Goal: Transaction & Acquisition: Purchase product/service

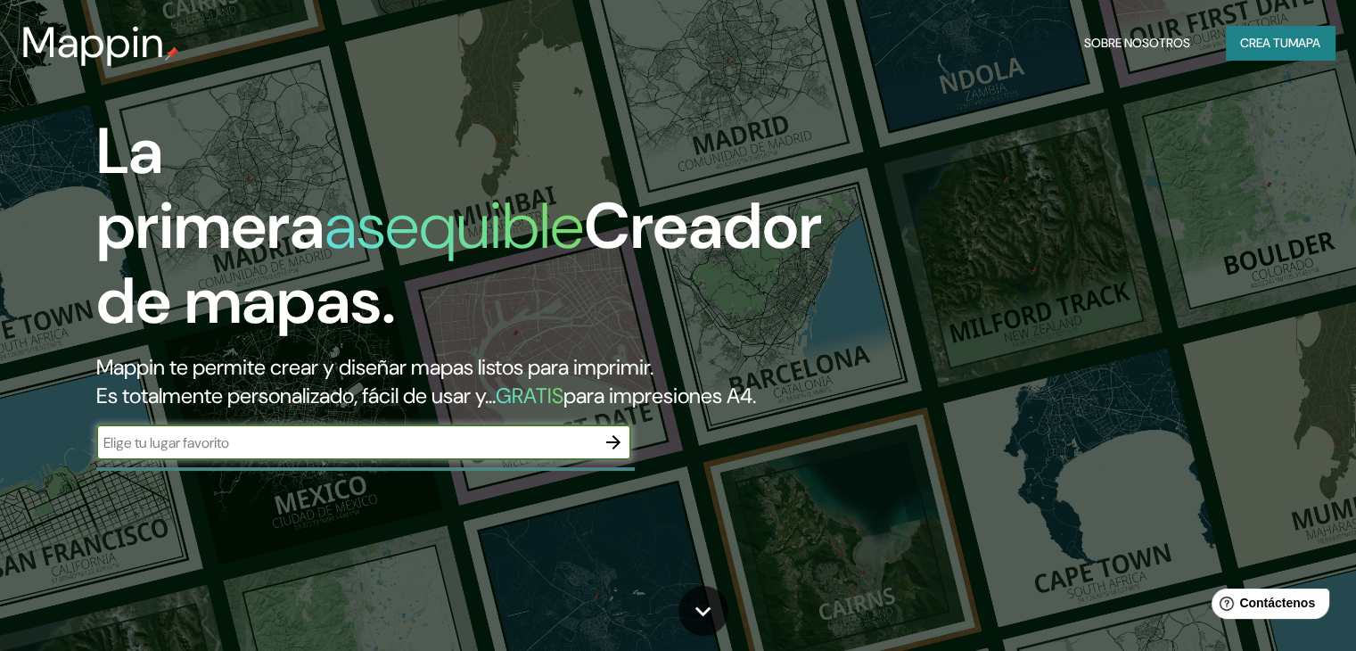
click at [497, 453] on input "text" at bounding box center [345, 442] width 499 height 21
type input "coloso sucre"
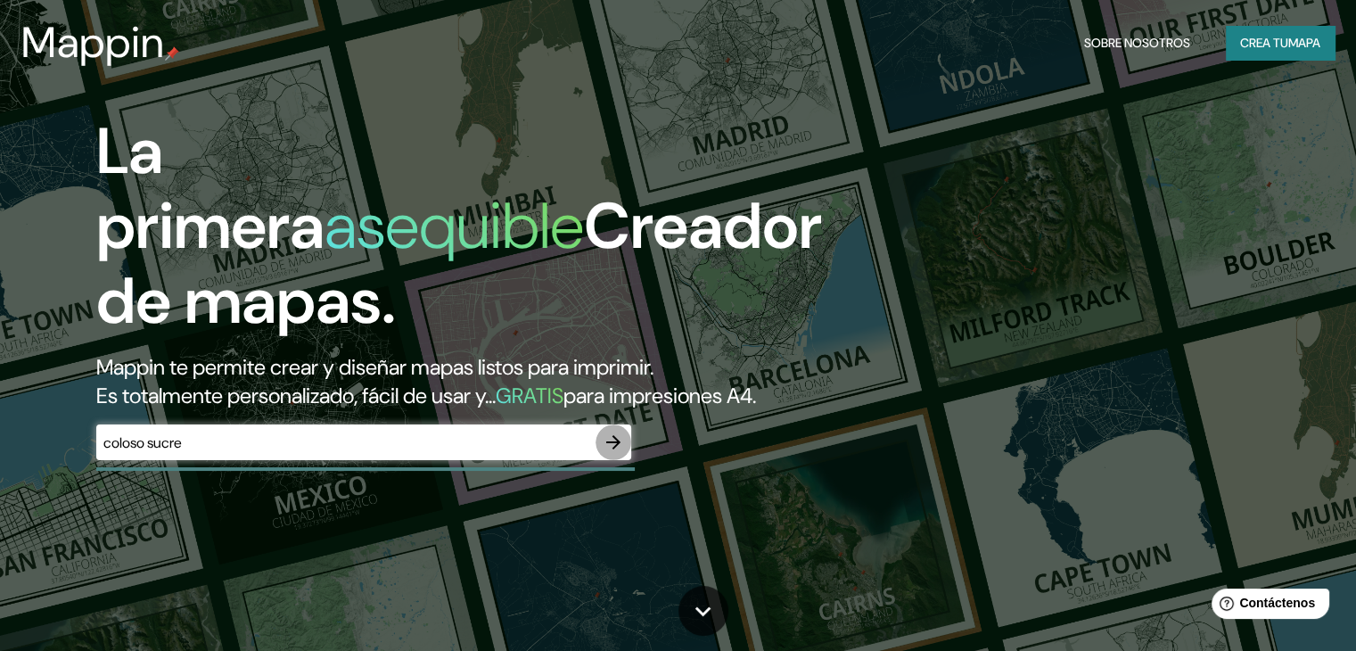
click at [615, 453] on icon "button" at bounding box center [613, 442] width 21 height 21
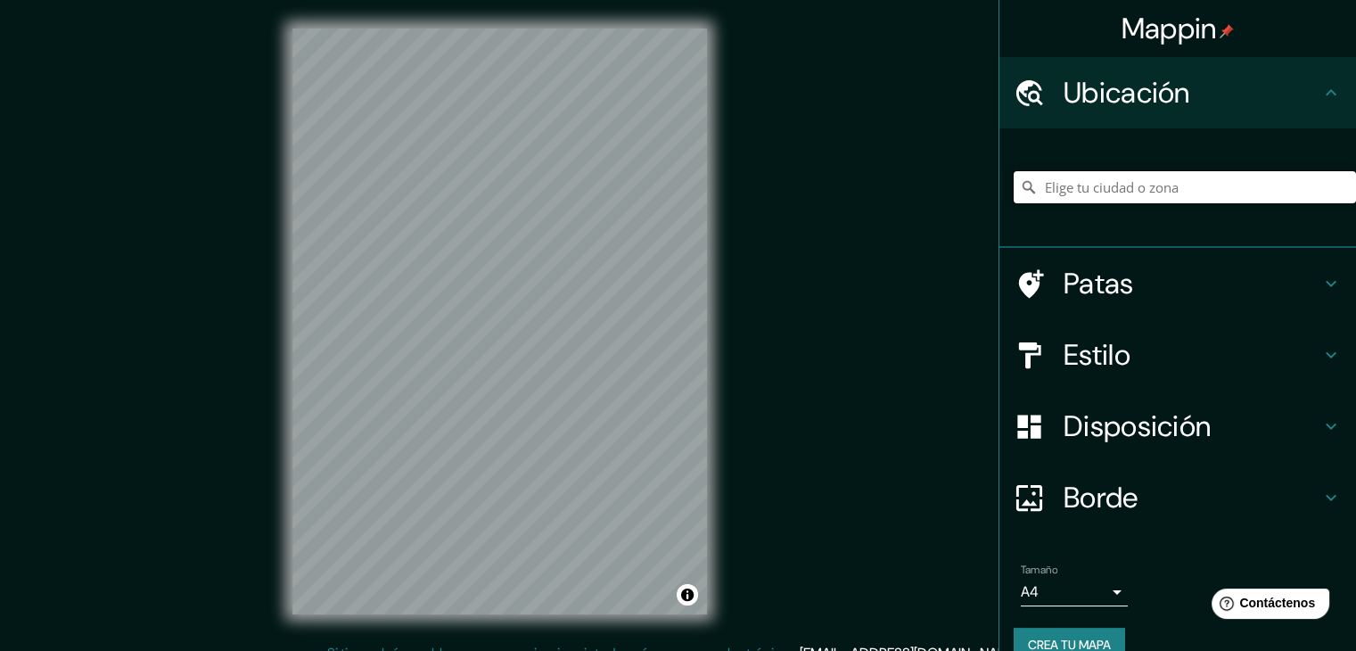
click at [1083, 183] on input "Elige tu ciudad o zona" at bounding box center [1185, 187] width 342 height 32
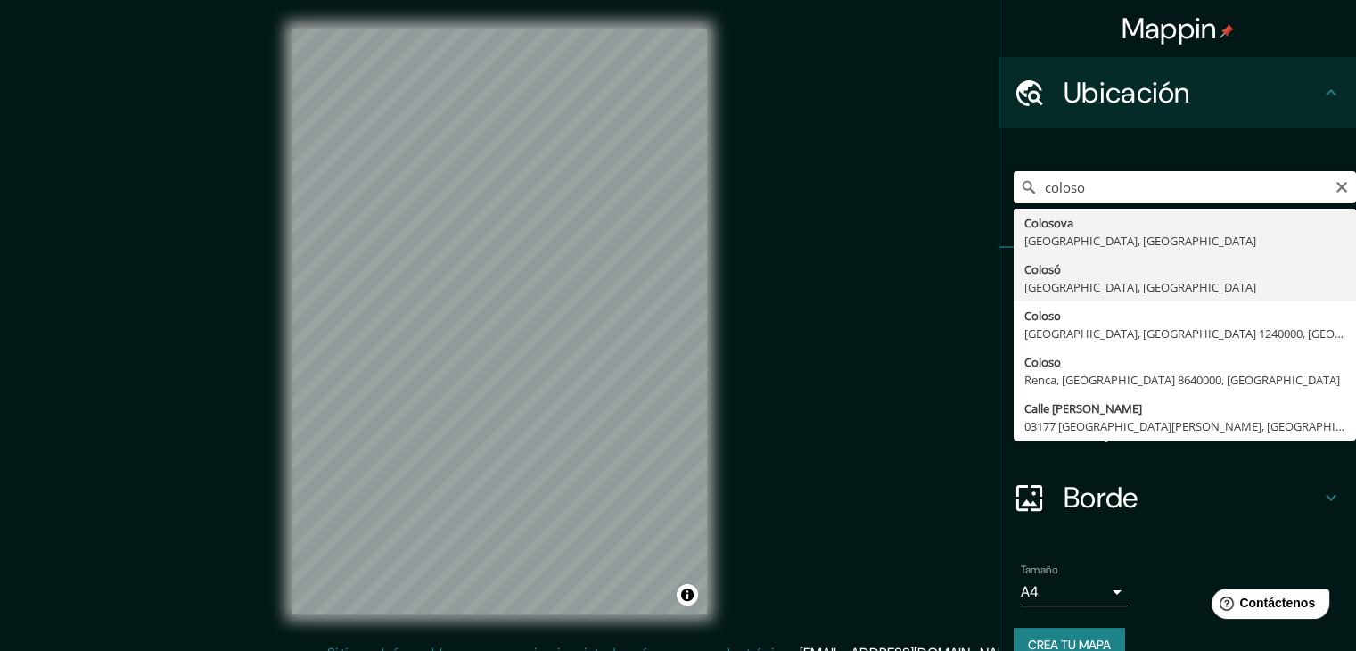
type input "[GEOGRAPHIC_DATA], [GEOGRAPHIC_DATA], [GEOGRAPHIC_DATA]"
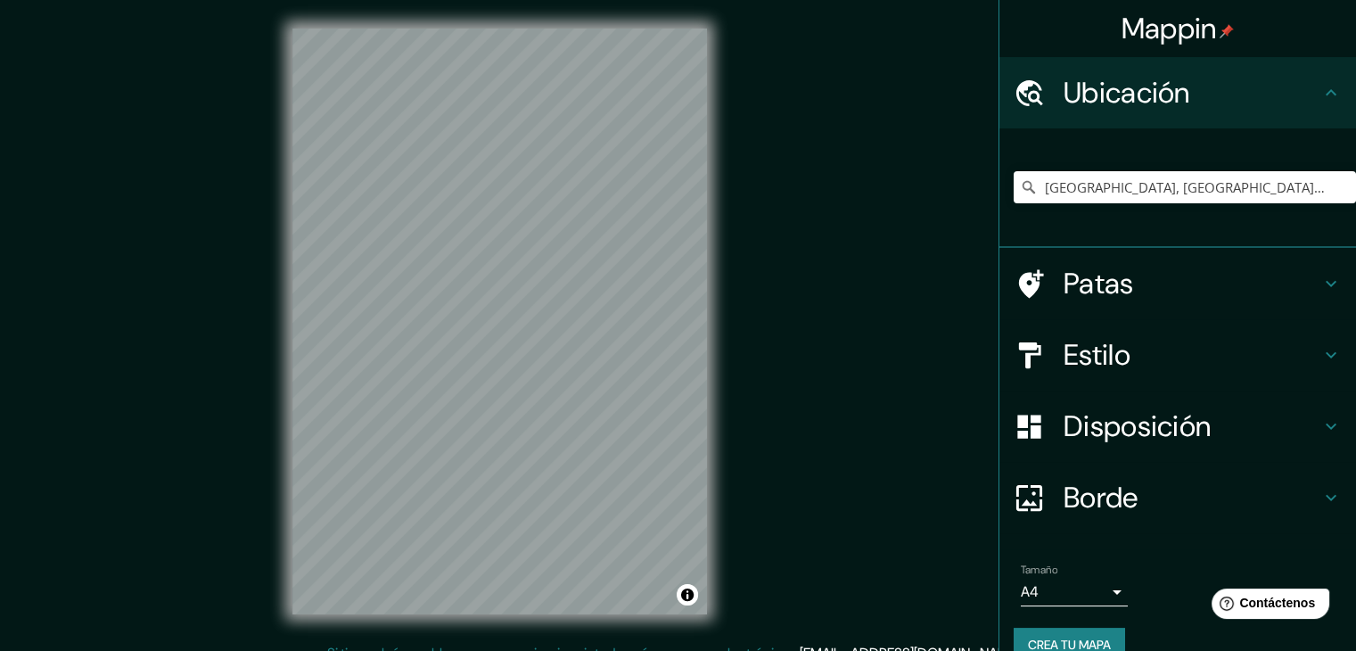
click at [1130, 347] on h4 "Estilo" at bounding box center [1192, 355] width 257 height 36
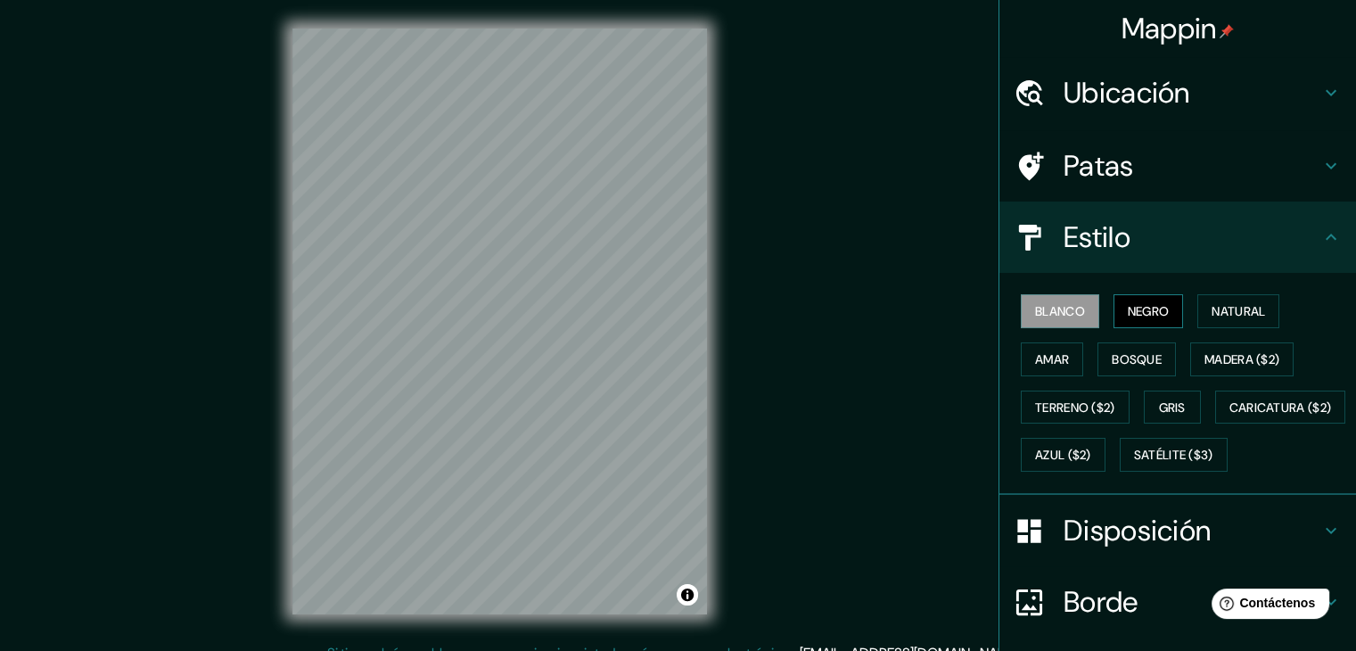
click at [1134, 318] on font "Negro" at bounding box center [1149, 311] width 42 height 23
click at [1198, 318] on button "Natural" at bounding box center [1239, 311] width 82 height 34
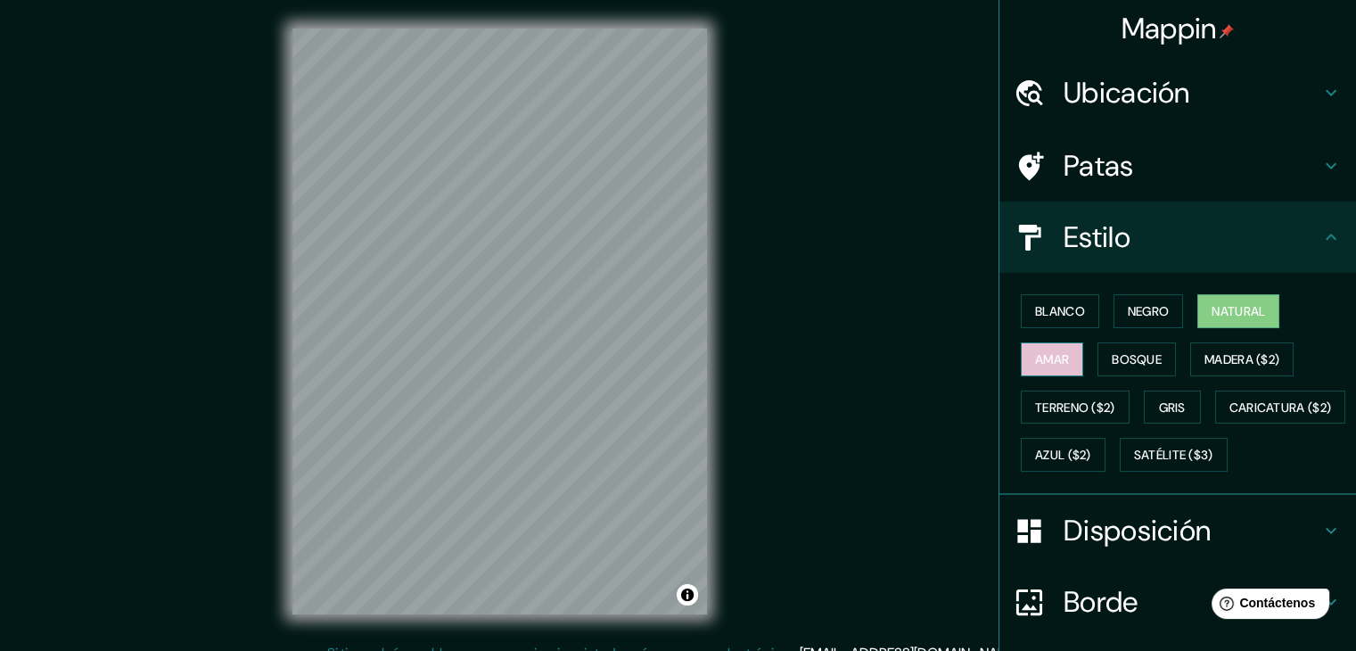
click at [1064, 348] on button "Amar" at bounding box center [1052, 359] width 62 height 34
click at [1112, 356] on font "Bosque" at bounding box center [1137, 359] width 50 height 16
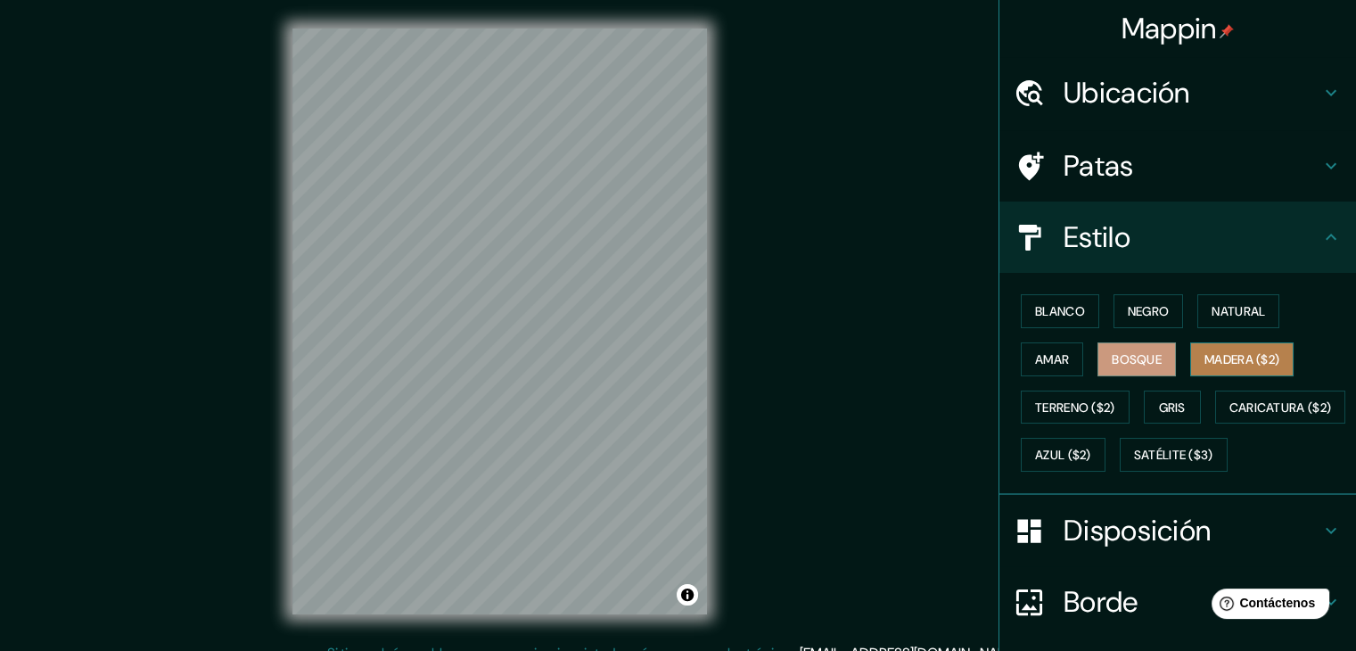
click at [1210, 361] on font "Madera ($2)" at bounding box center [1242, 359] width 75 height 16
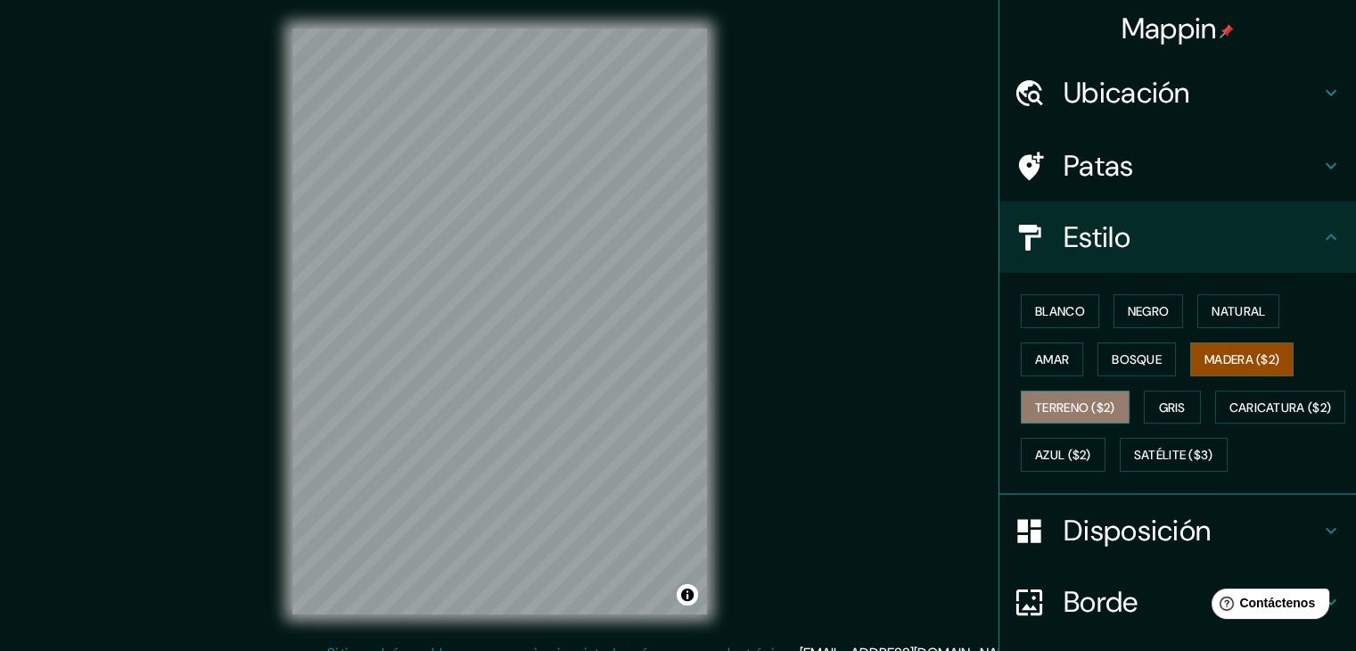
click at [1045, 399] on font "Terreno ($2)" at bounding box center [1075, 407] width 80 height 16
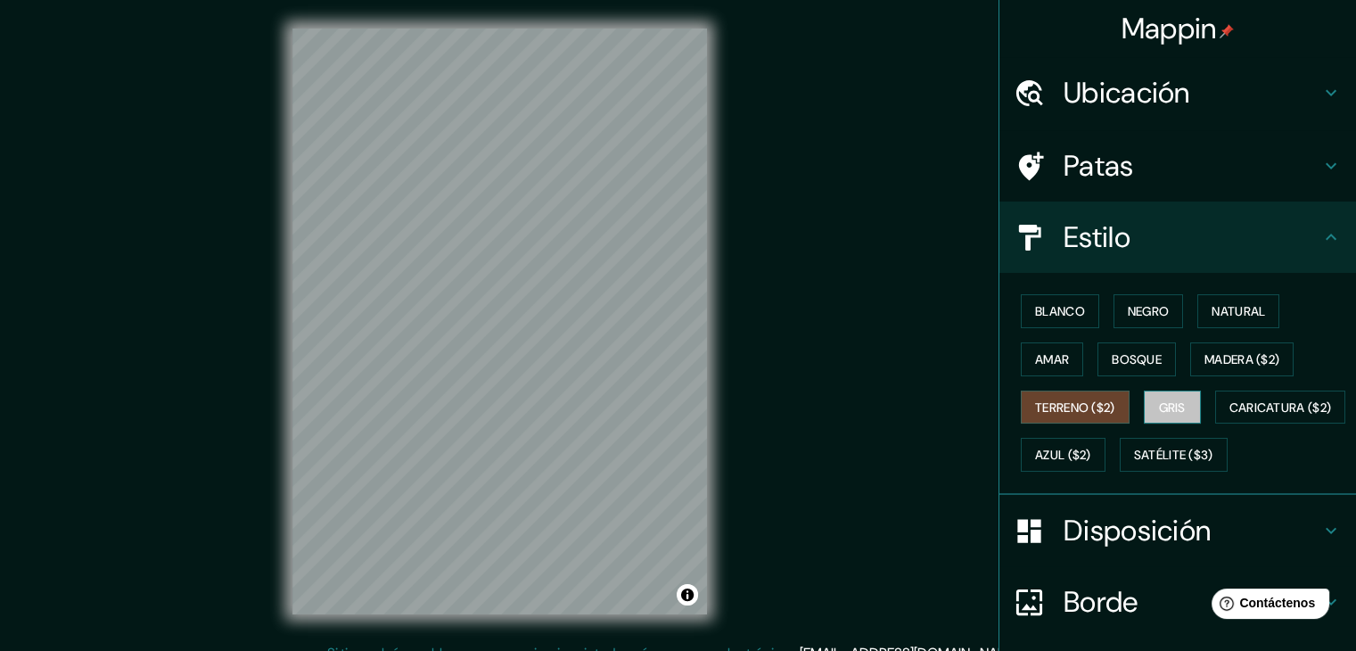
click at [1159, 408] on font "Gris" at bounding box center [1172, 407] width 27 height 16
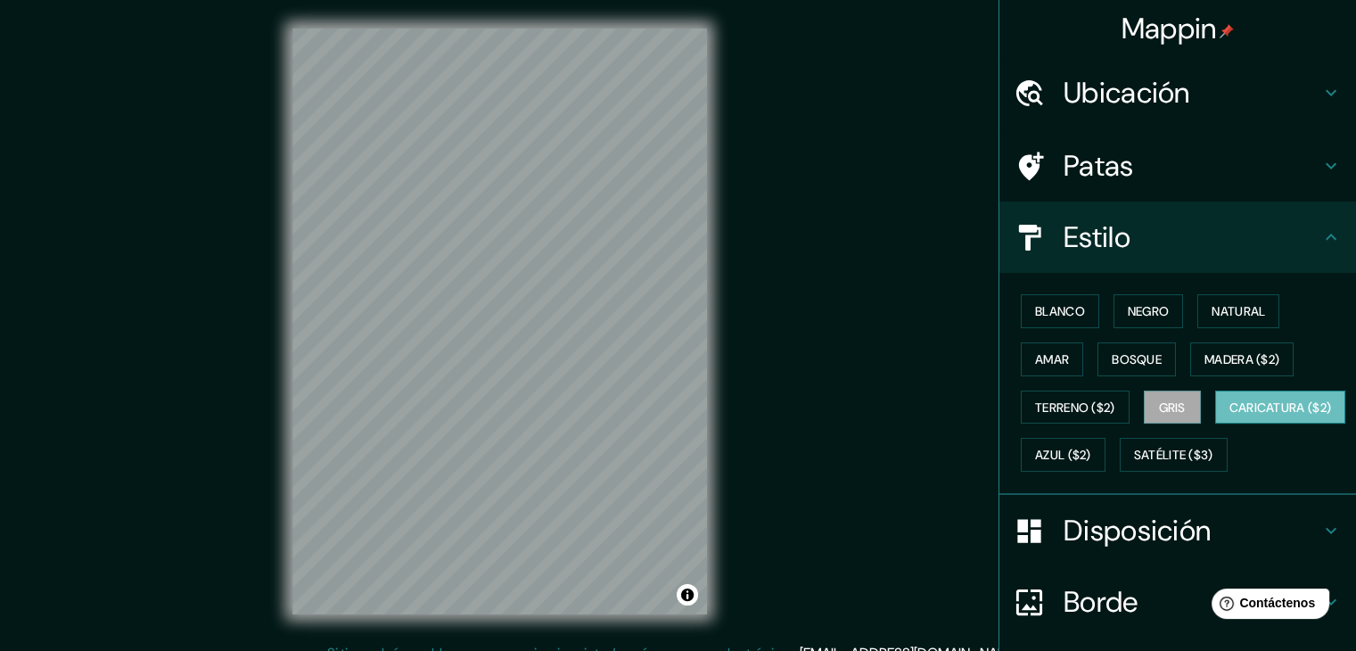
click at [1230, 416] on font "Caricatura ($2)" at bounding box center [1281, 407] width 103 height 16
click at [1074, 309] on button "Blanco" at bounding box center [1060, 311] width 78 height 34
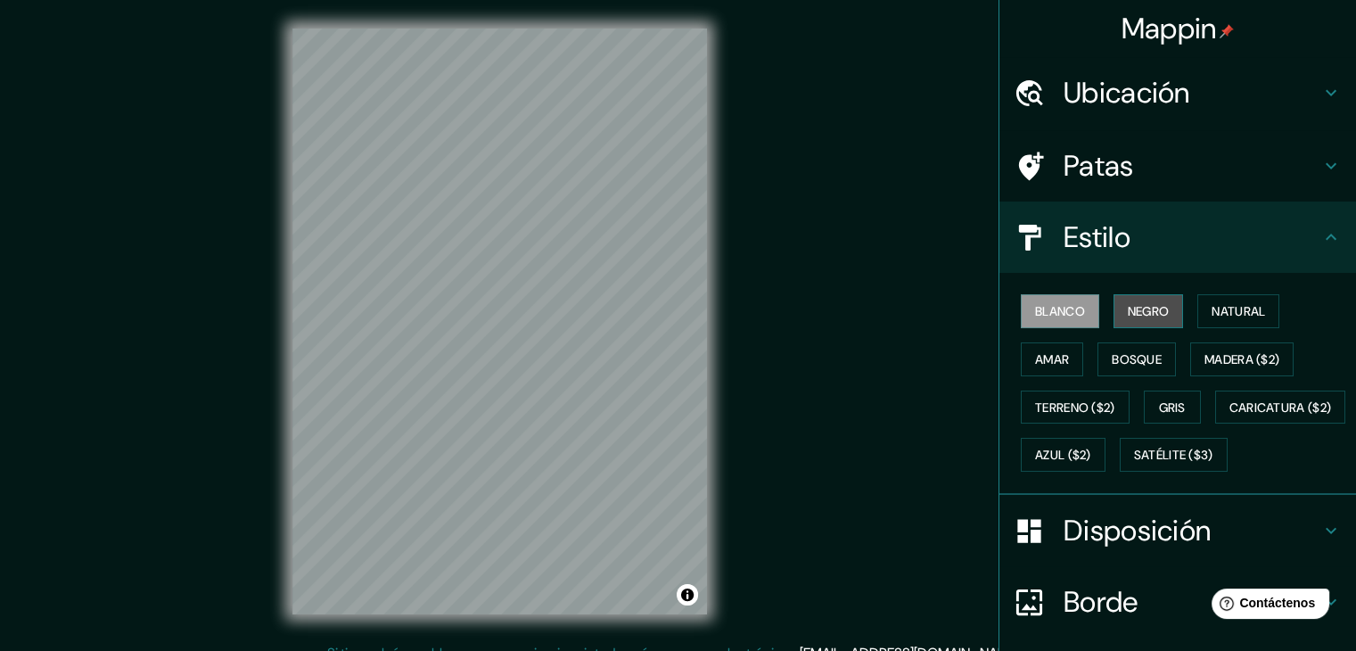
click at [1128, 317] on font "Negro" at bounding box center [1149, 311] width 42 height 16
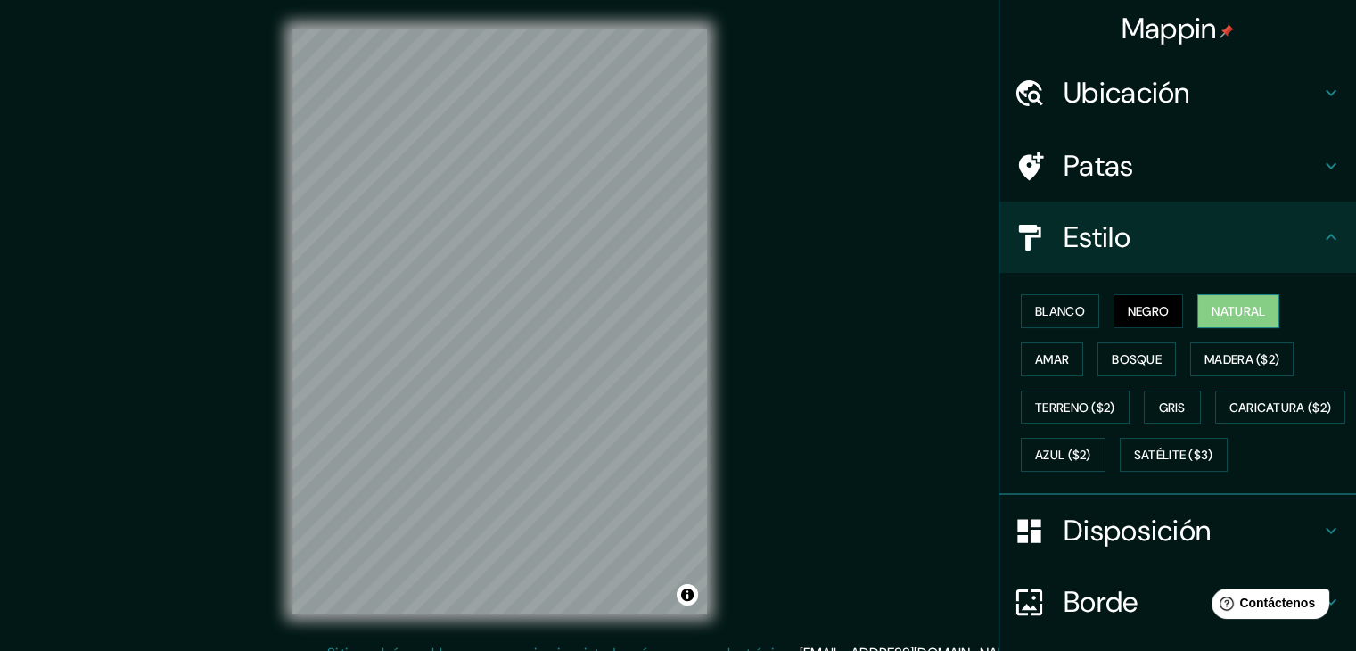
click at [1212, 311] on font "Natural" at bounding box center [1239, 311] width 54 height 16
click at [1036, 368] on font "Amar" at bounding box center [1052, 359] width 34 height 23
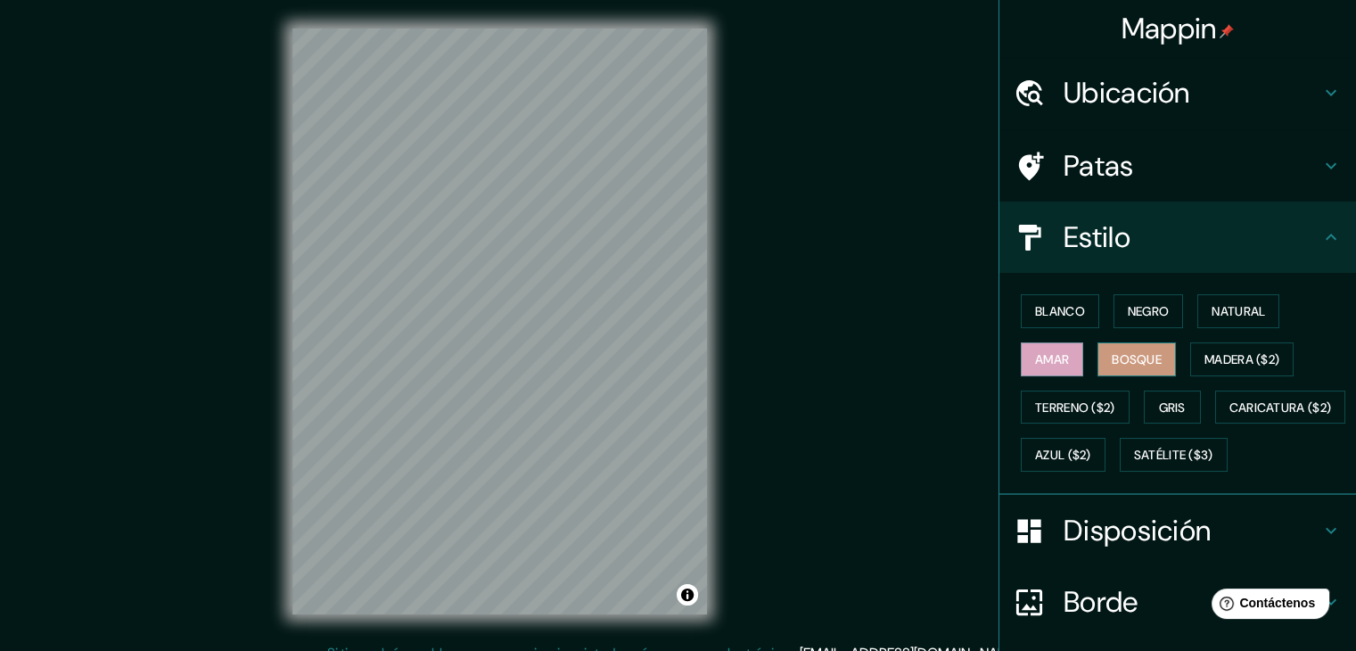
click at [1112, 367] on font "Bosque" at bounding box center [1137, 359] width 50 height 23
click at [1223, 354] on font "Madera ($2)" at bounding box center [1242, 359] width 75 height 16
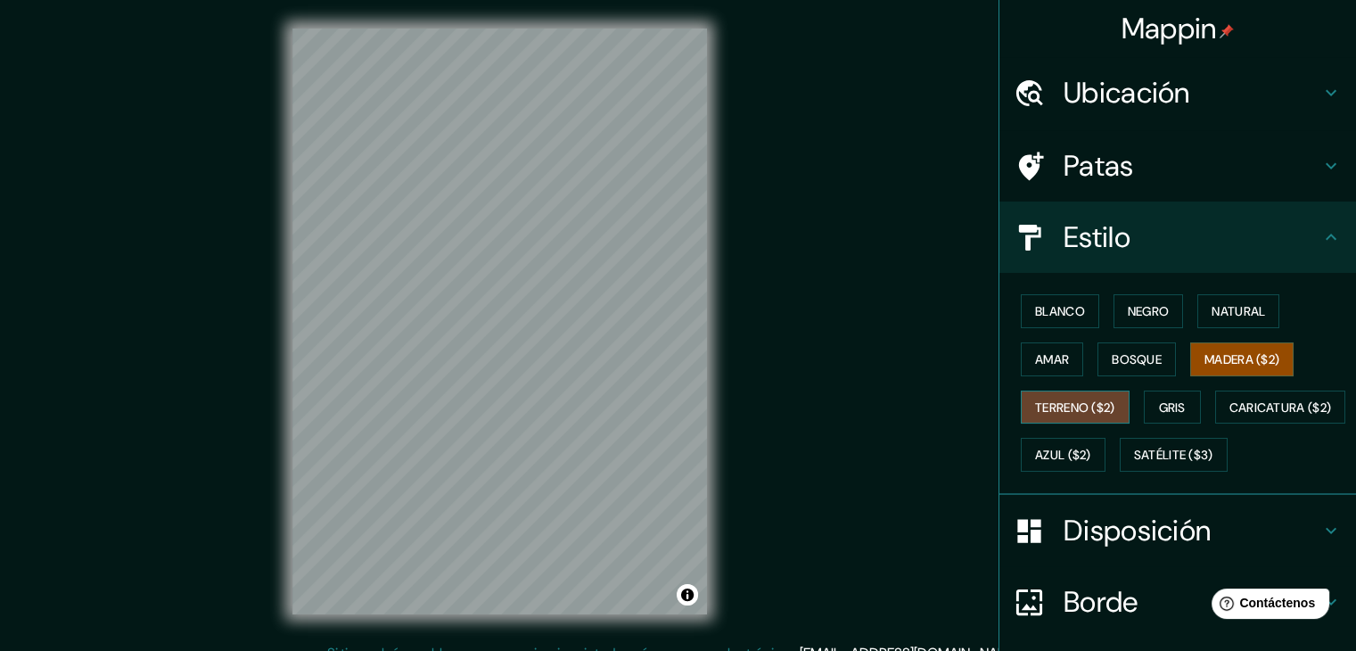
click at [1077, 416] on font "Terreno ($2)" at bounding box center [1075, 407] width 80 height 23
click at [1215, 424] on button "Caricatura ($2)" at bounding box center [1280, 408] width 131 height 34
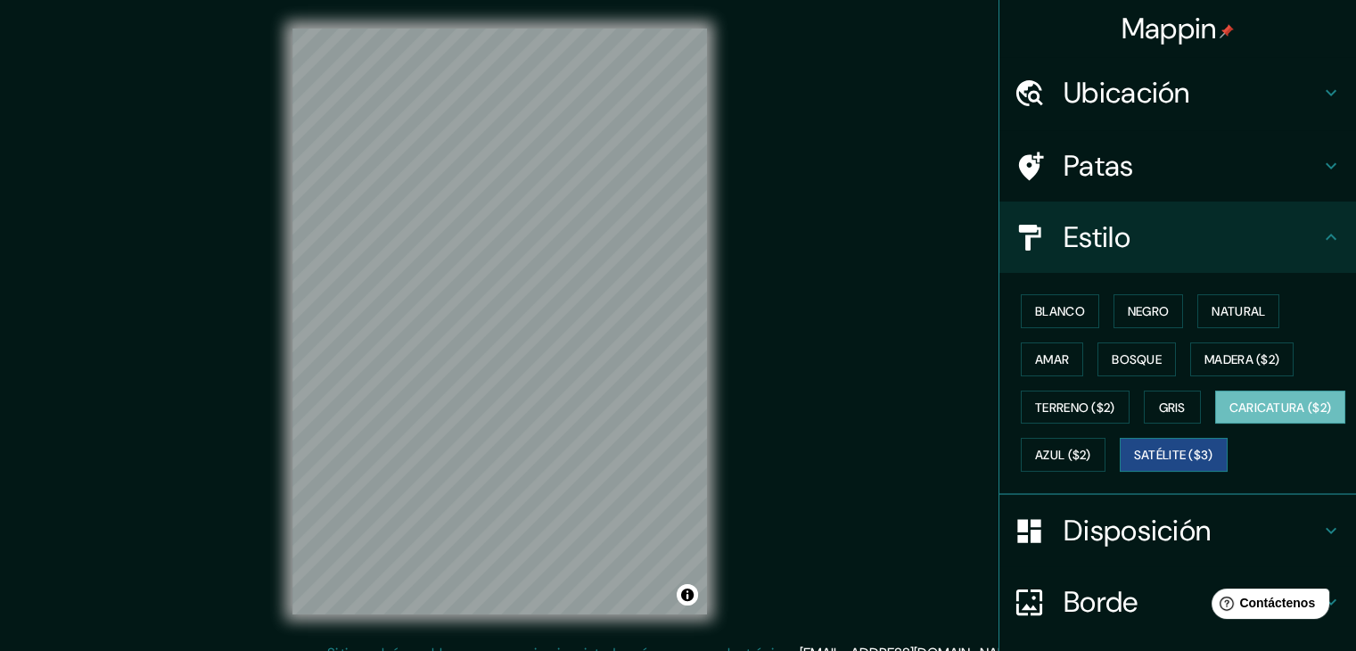
click at [1134, 464] on font "Satélite ($3)" at bounding box center [1173, 456] width 79 height 16
click at [1230, 416] on font "Caricatura ($2)" at bounding box center [1281, 407] width 103 height 16
click at [1106, 453] on button "Azul ($2)" at bounding box center [1063, 455] width 85 height 34
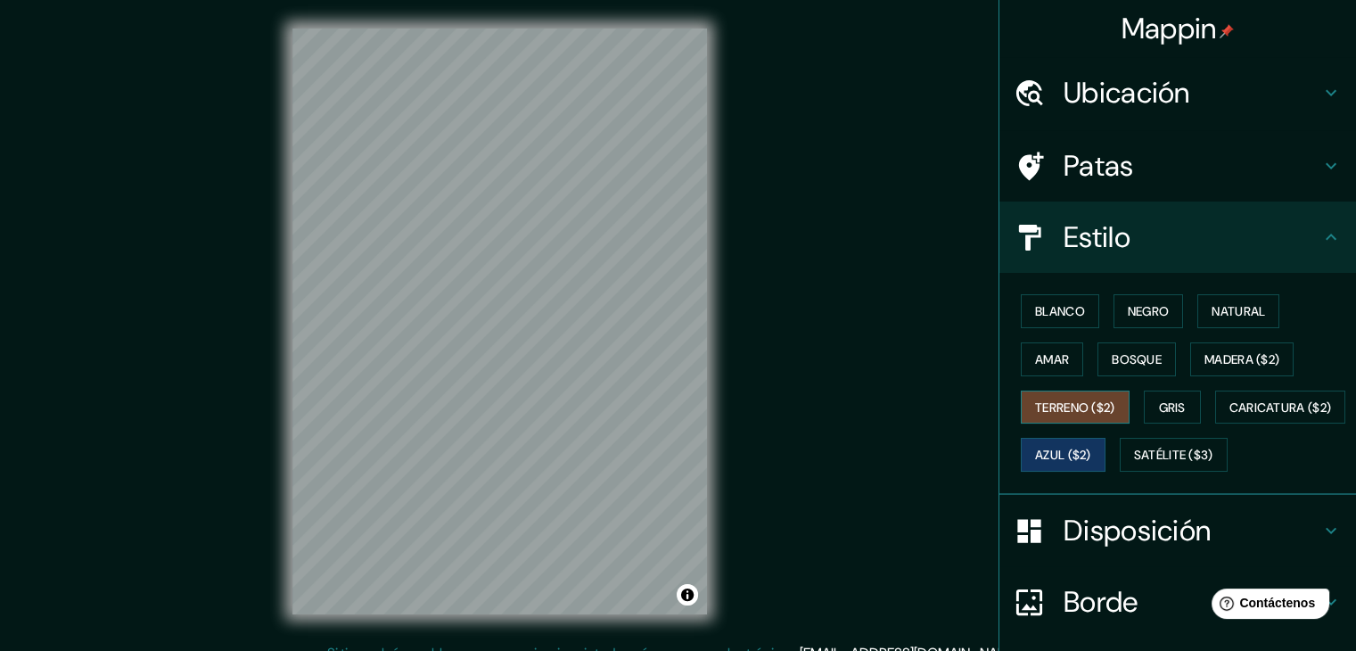
click at [1098, 404] on font "Terreno ($2)" at bounding box center [1075, 407] width 80 height 16
click at [1171, 412] on font "Gris" at bounding box center [1172, 407] width 27 height 16
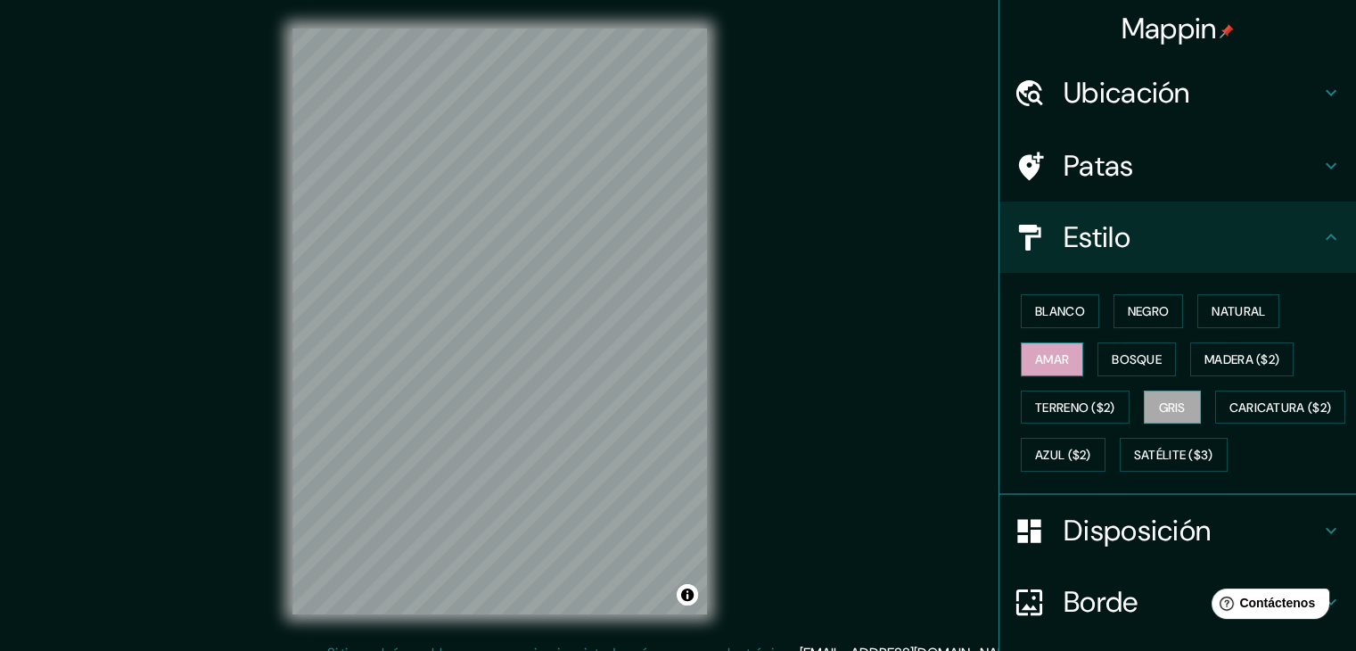
click at [1054, 354] on font "Amar" at bounding box center [1052, 359] width 34 height 16
click at [1039, 304] on font "Blanco" at bounding box center [1060, 311] width 50 height 16
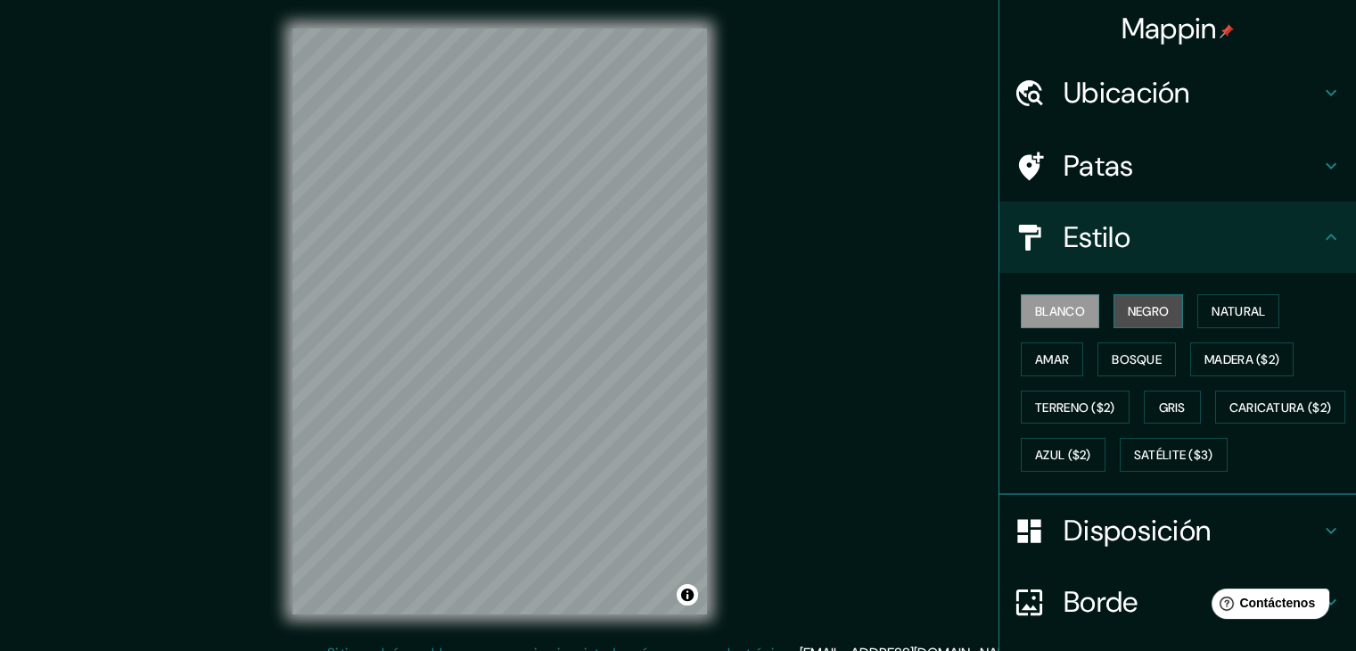
click at [1128, 308] on font "Negro" at bounding box center [1149, 311] width 42 height 16
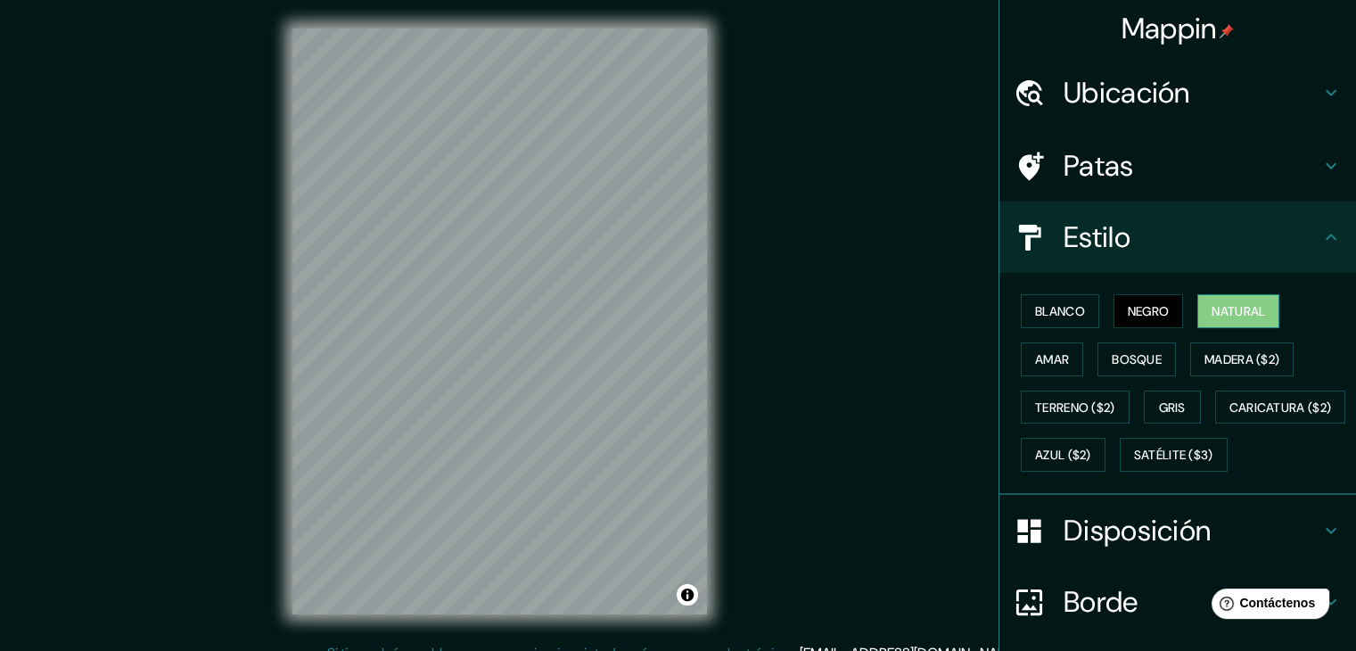
click at [1216, 315] on font "Natural" at bounding box center [1239, 311] width 54 height 16
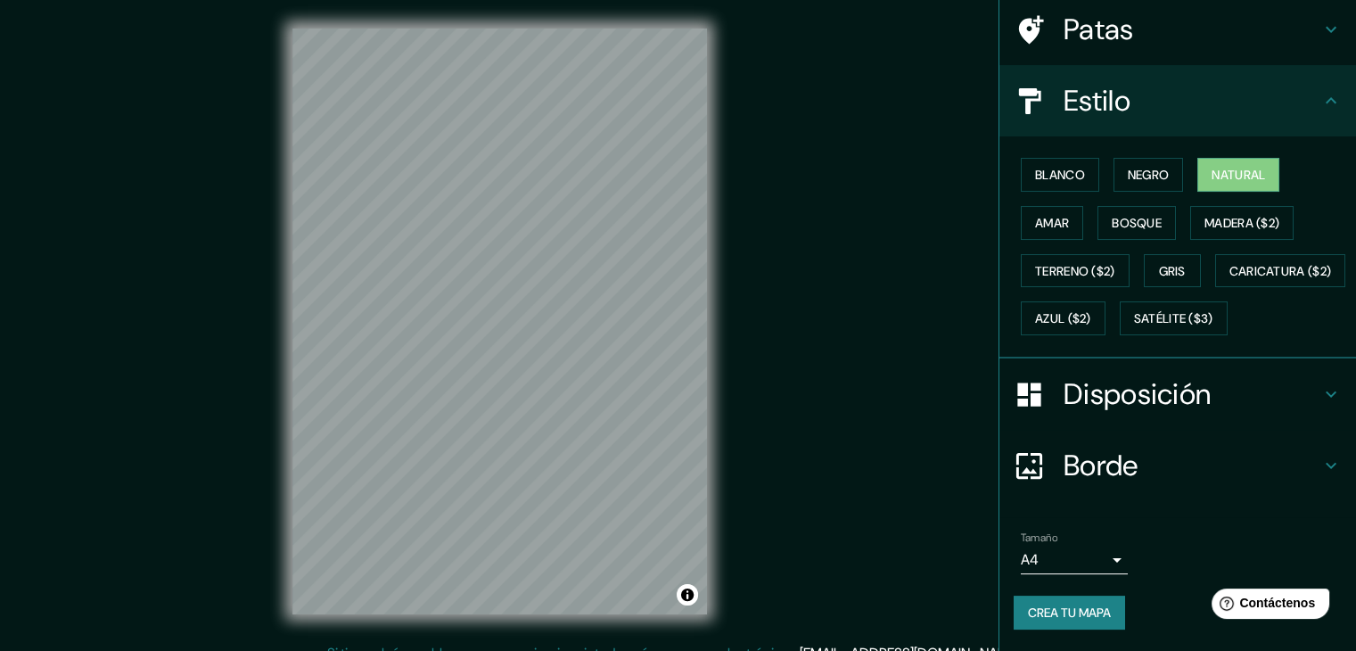
scroll to position [179, 0]
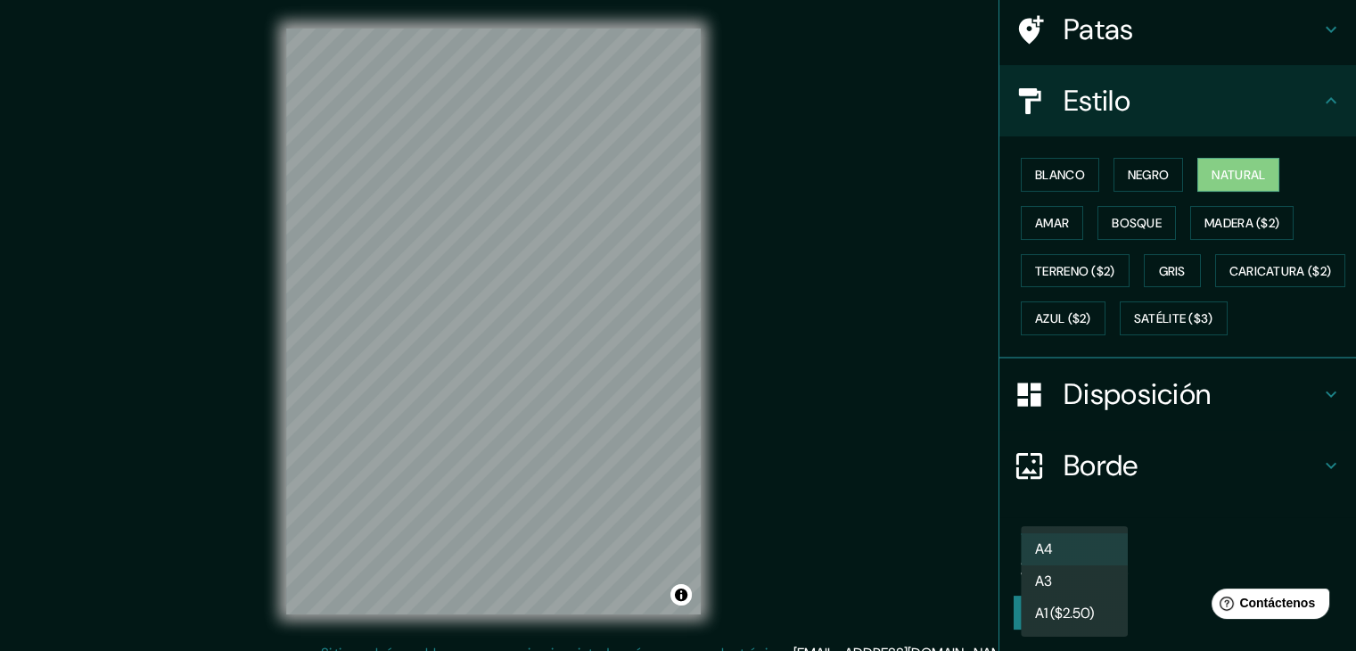
click at [1041, 550] on body "Mappin Ubicación Colosó, [GEOGRAPHIC_DATA], [GEOGRAPHIC_DATA] Patas Estilo Blan…" at bounding box center [678, 325] width 1356 height 651
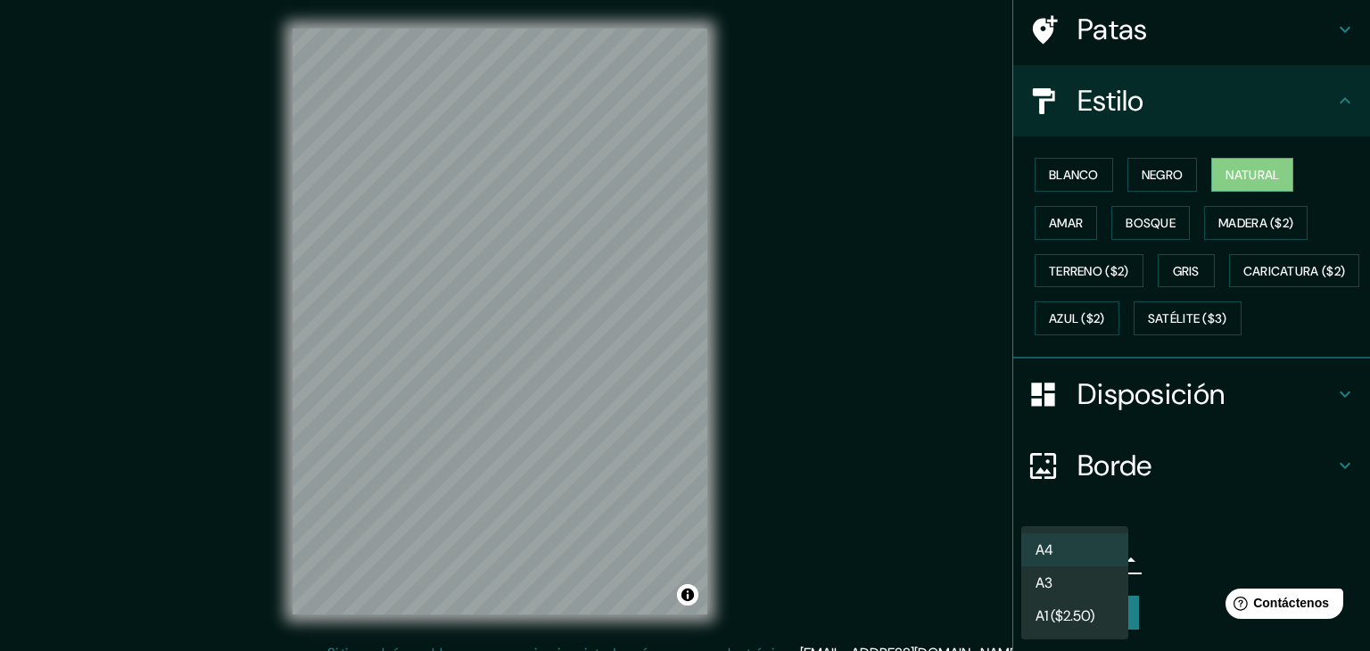
click at [1099, 482] on div at bounding box center [685, 325] width 1370 height 651
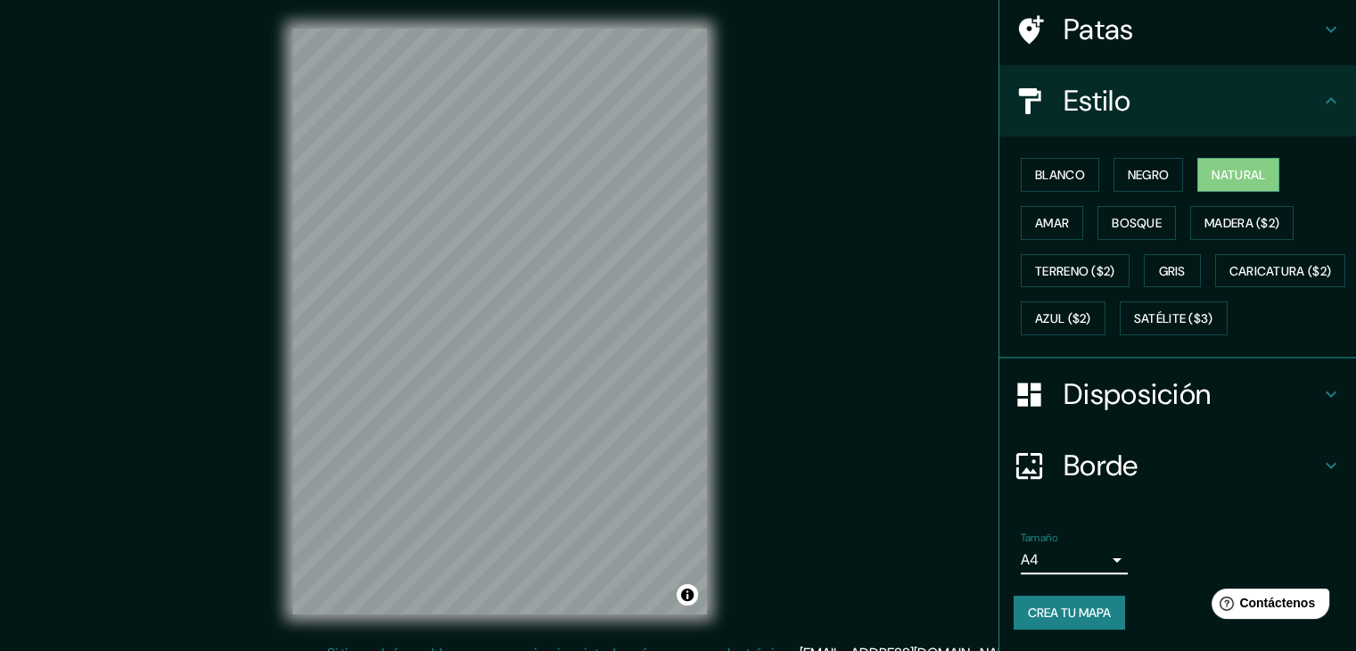
click at [1116, 391] on font "Disposición" at bounding box center [1137, 393] width 147 height 37
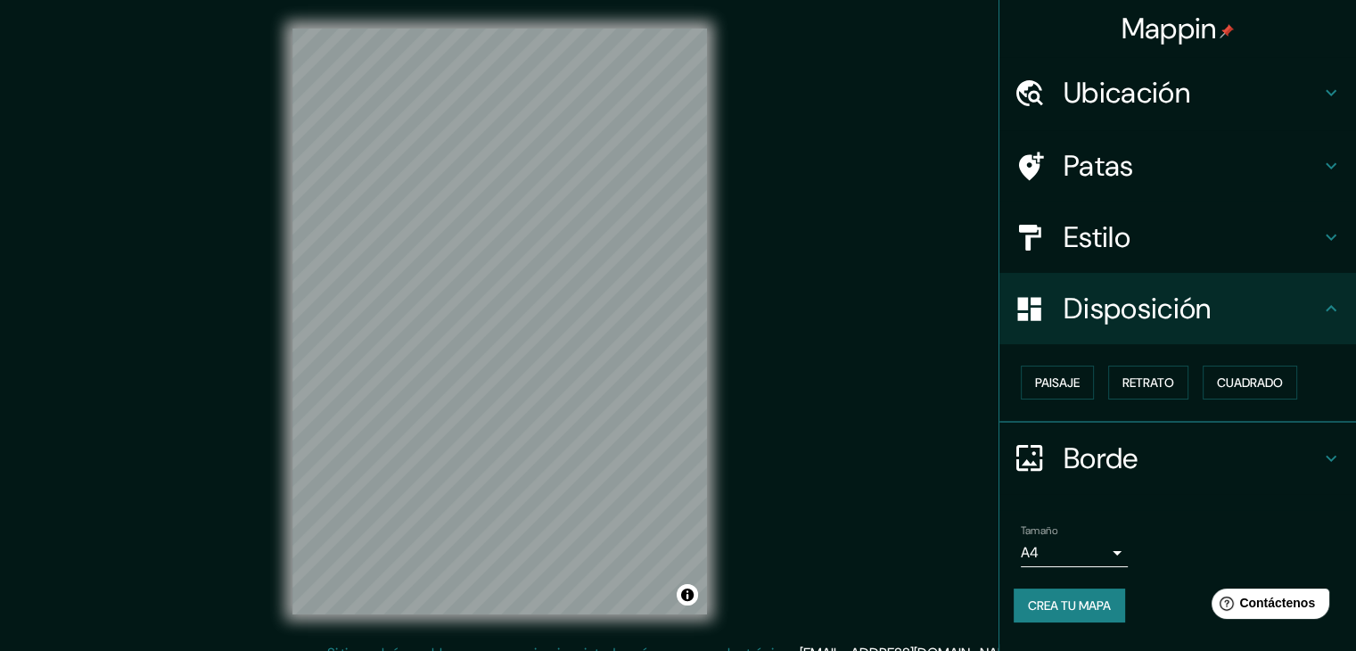
scroll to position [0, 0]
click at [1071, 391] on font "Paisaje" at bounding box center [1057, 382] width 45 height 23
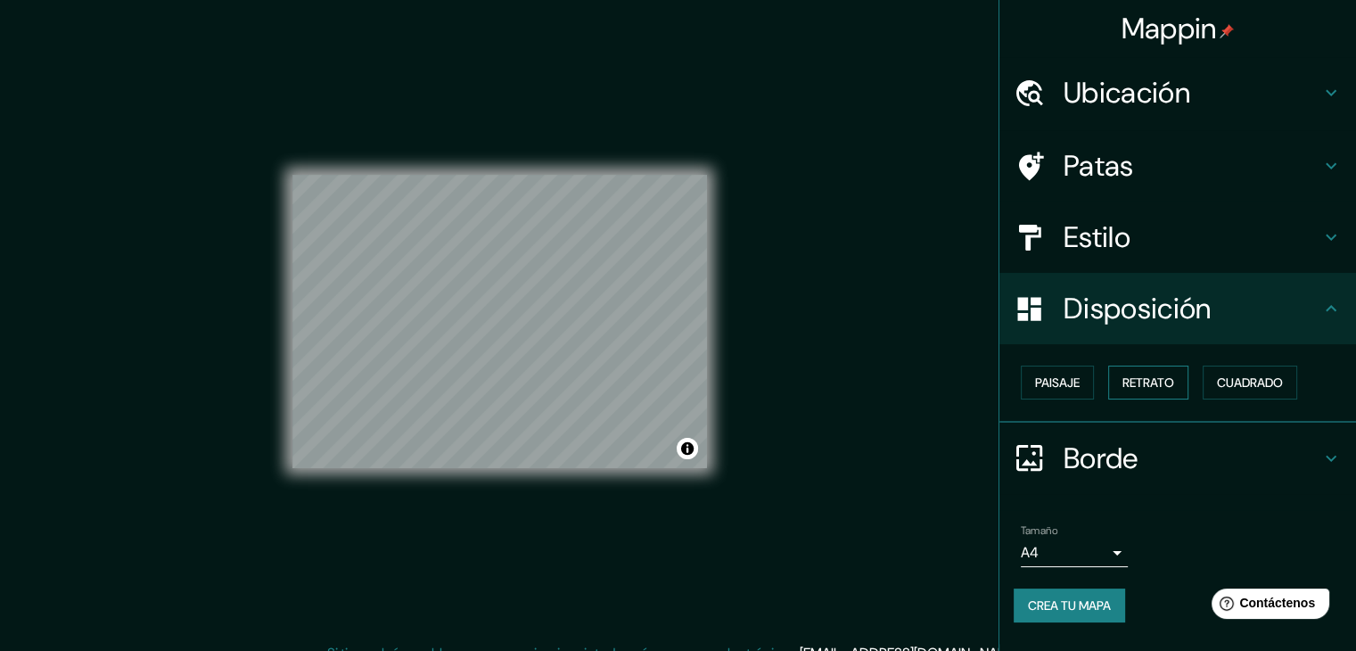
click at [1138, 388] on font "Retrato" at bounding box center [1149, 383] width 52 height 16
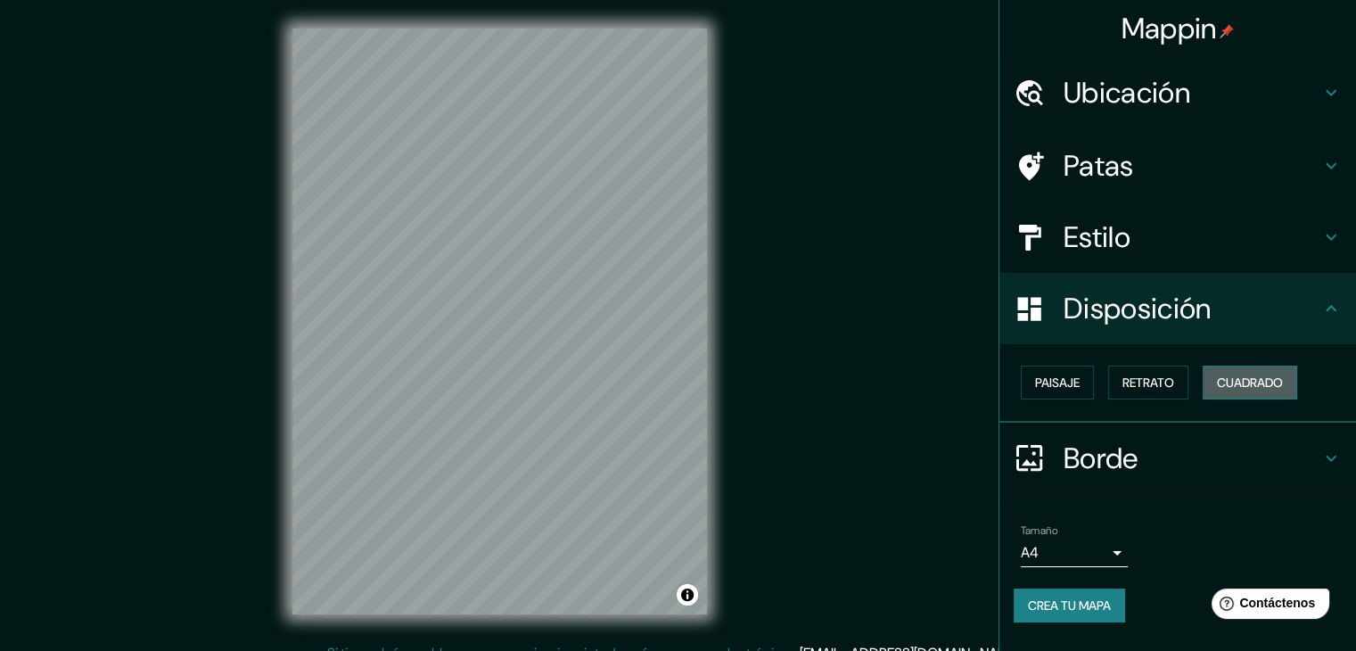
click at [1223, 377] on font "Cuadrado" at bounding box center [1250, 383] width 66 height 16
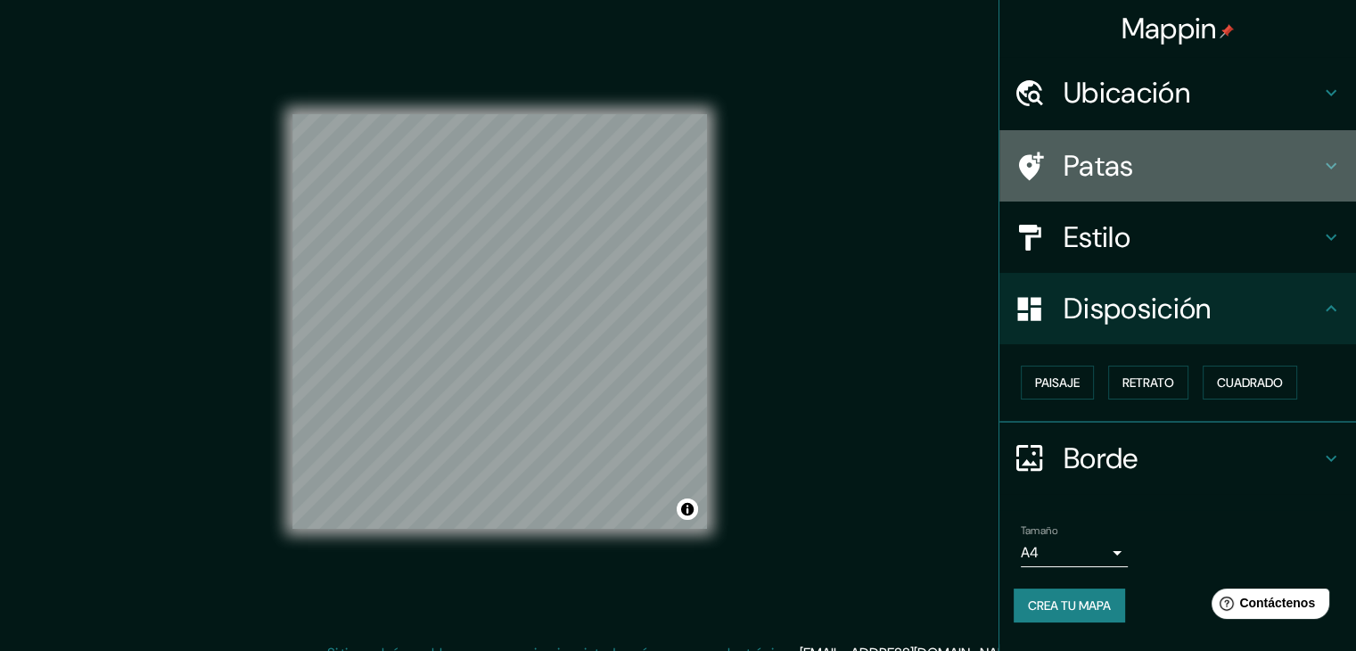
click at [1143, 161] on h4 "Patas" at bounding box center [1192, 166] width 257 height 36
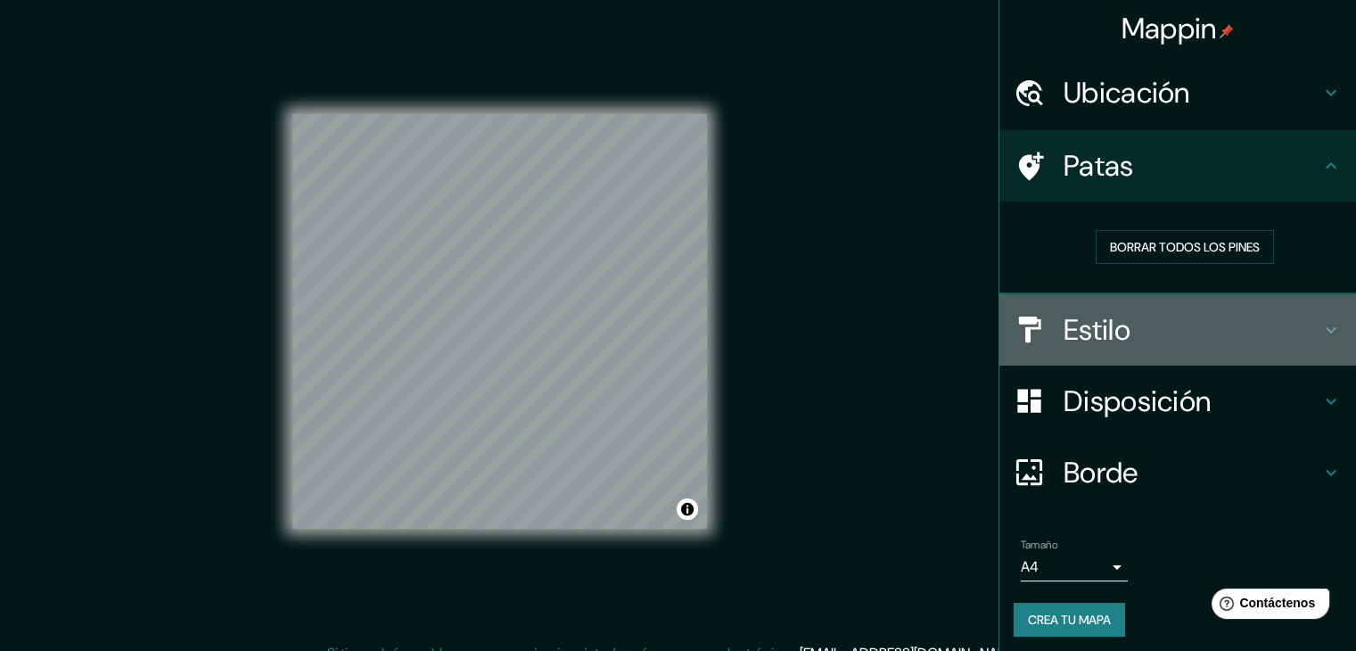
click at [1127, 338] on h4 "Estilo" at bounding box center [1192, 330] width 257 height 36
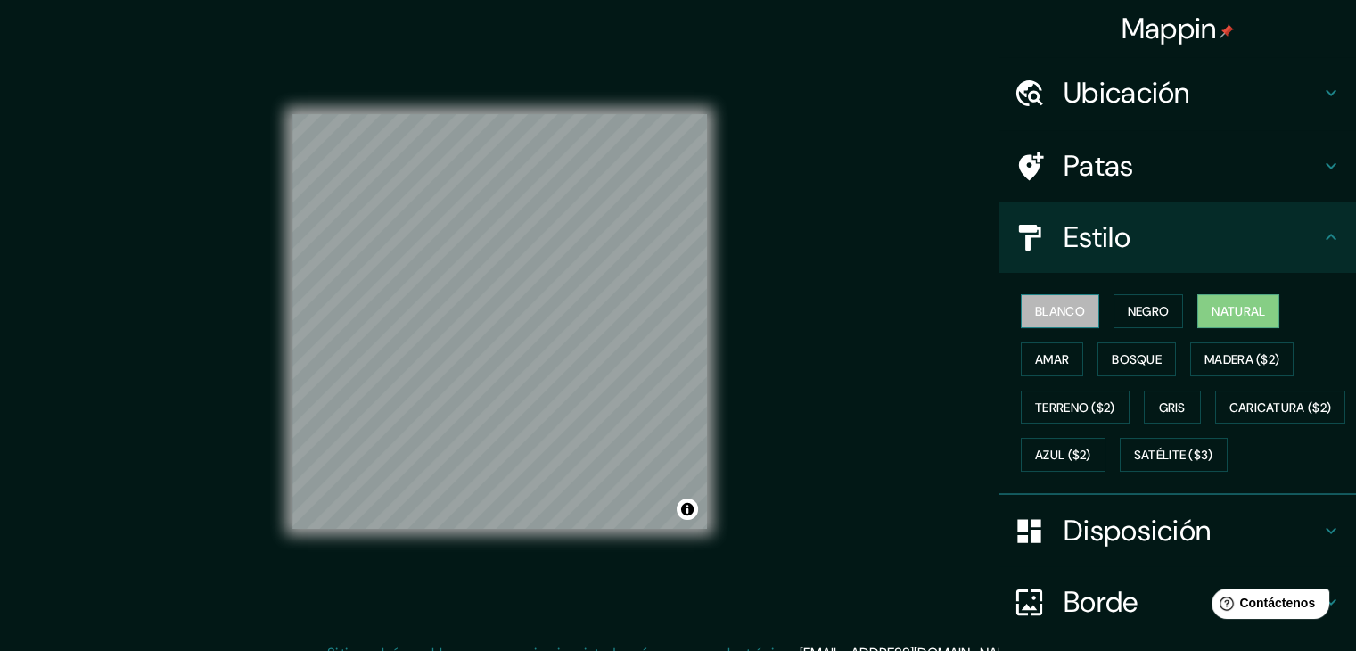
click at [1055, 315] on font "Blanco" at bounding box center [1060, 311] width 50 height 16
click at [1064, 171] on font "Patas" at bounding box center [1099, 165] width 70 height 37
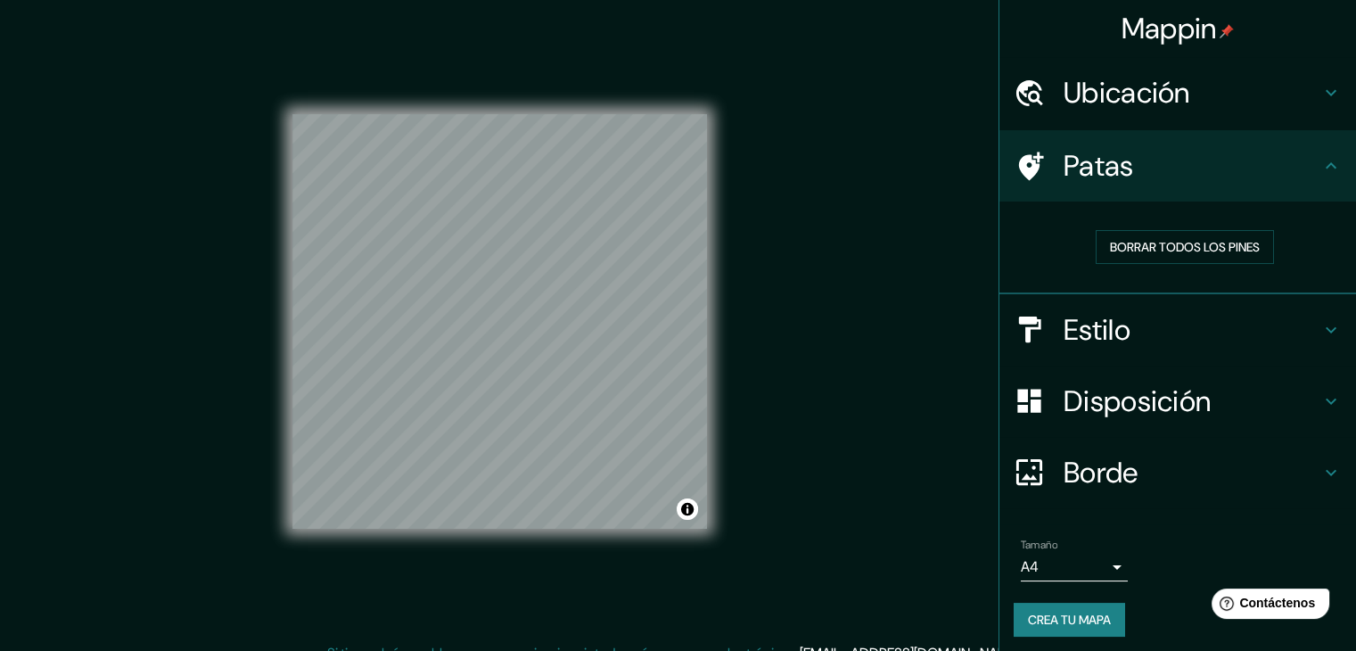
scroll to position [4, 0]
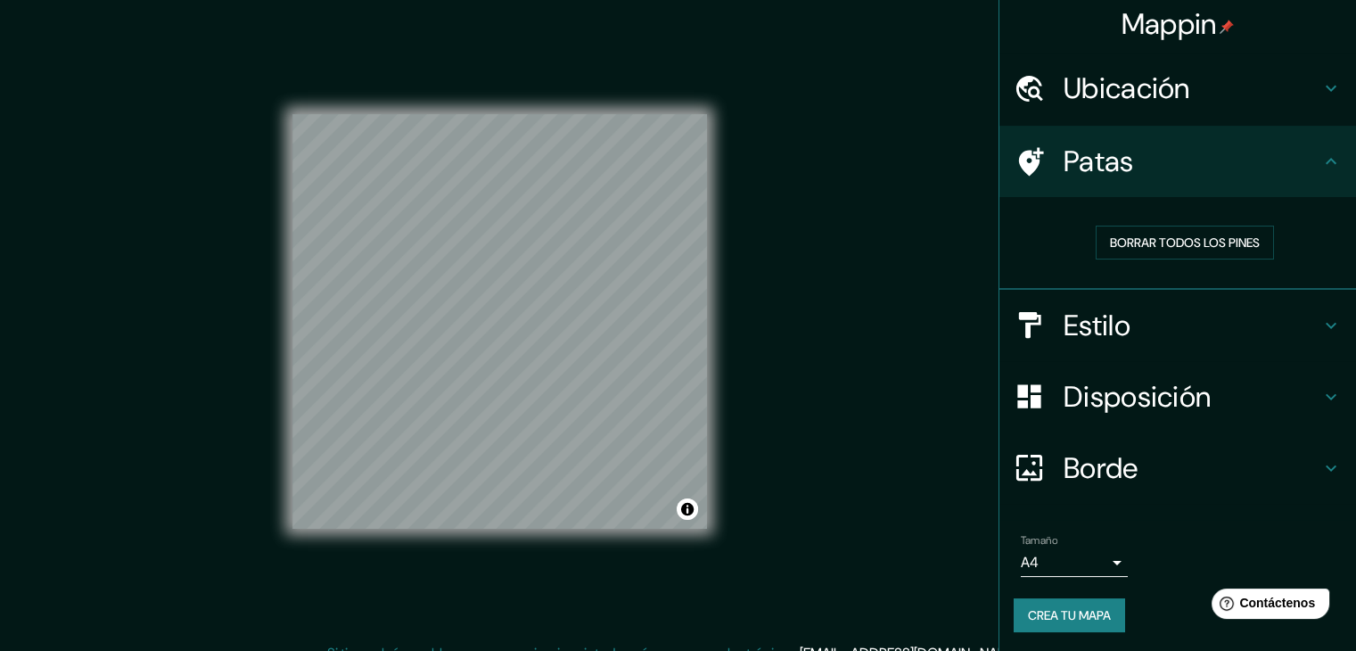
click at [1138, 71] on font "Ubicación" at bounding box center [1127, 88] width 127 height 37
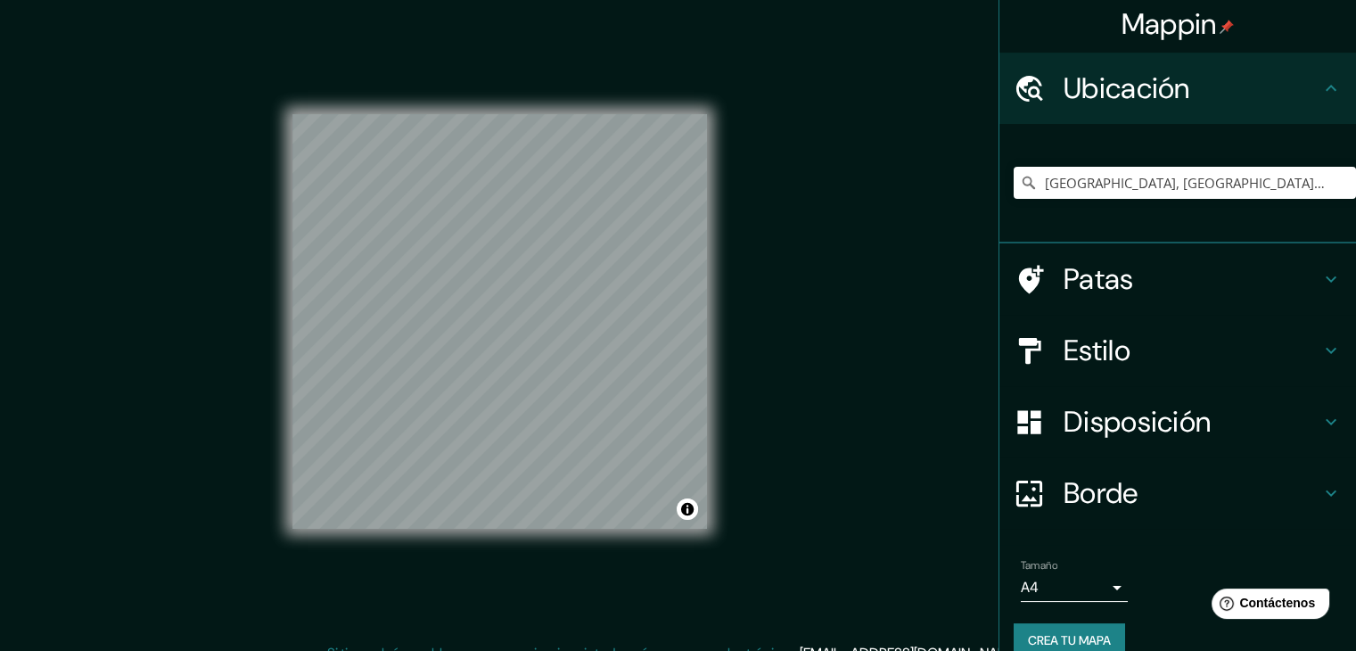
click at [1081, 300] on div "Patas" at bounding box center [1178, 278] width 357 height 71
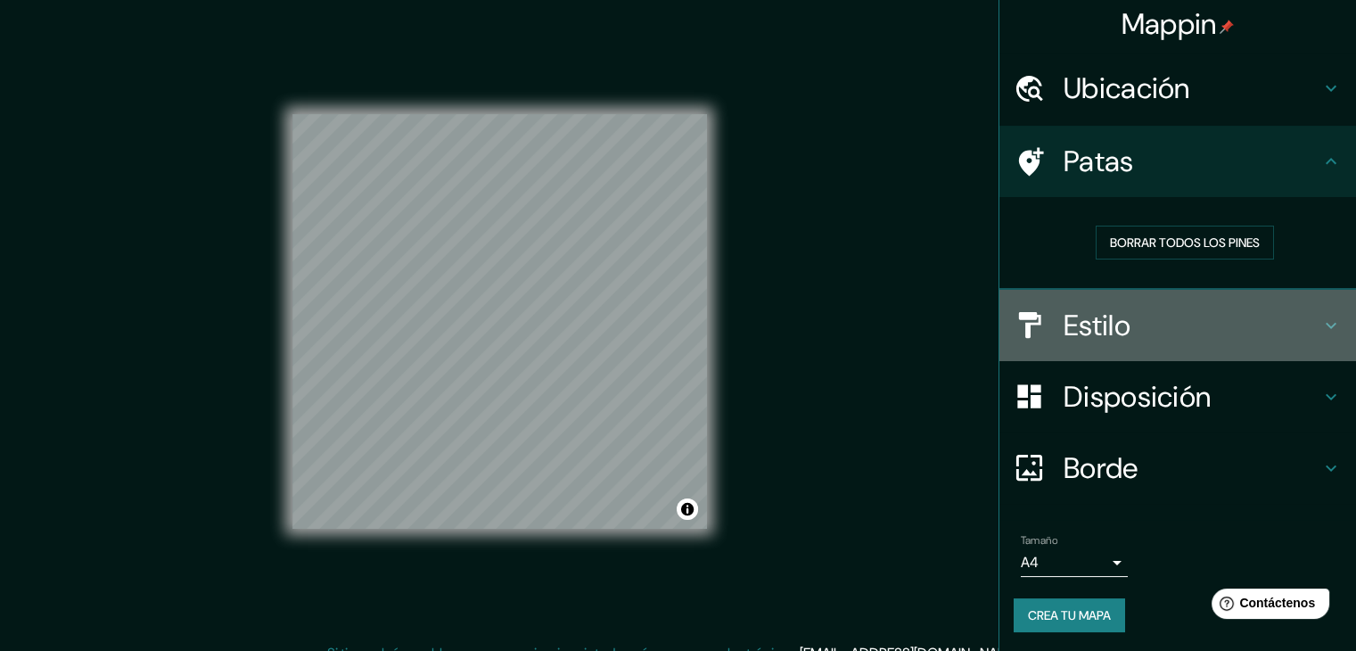
click at [1081, 309] on font "Estilo" at bounding box center [1097, 325] width 67 height 37
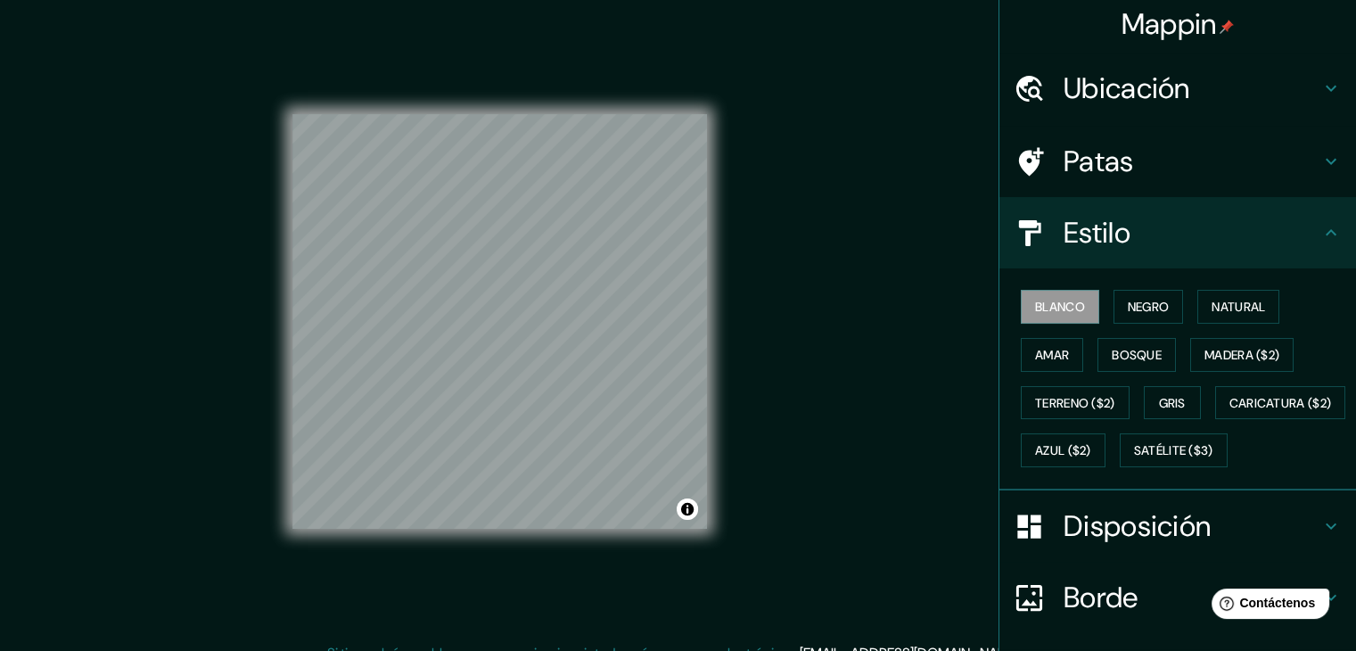
click at [1089, 545] on font "Disposición" at bounding box center [1137, 525] width 147 height 37
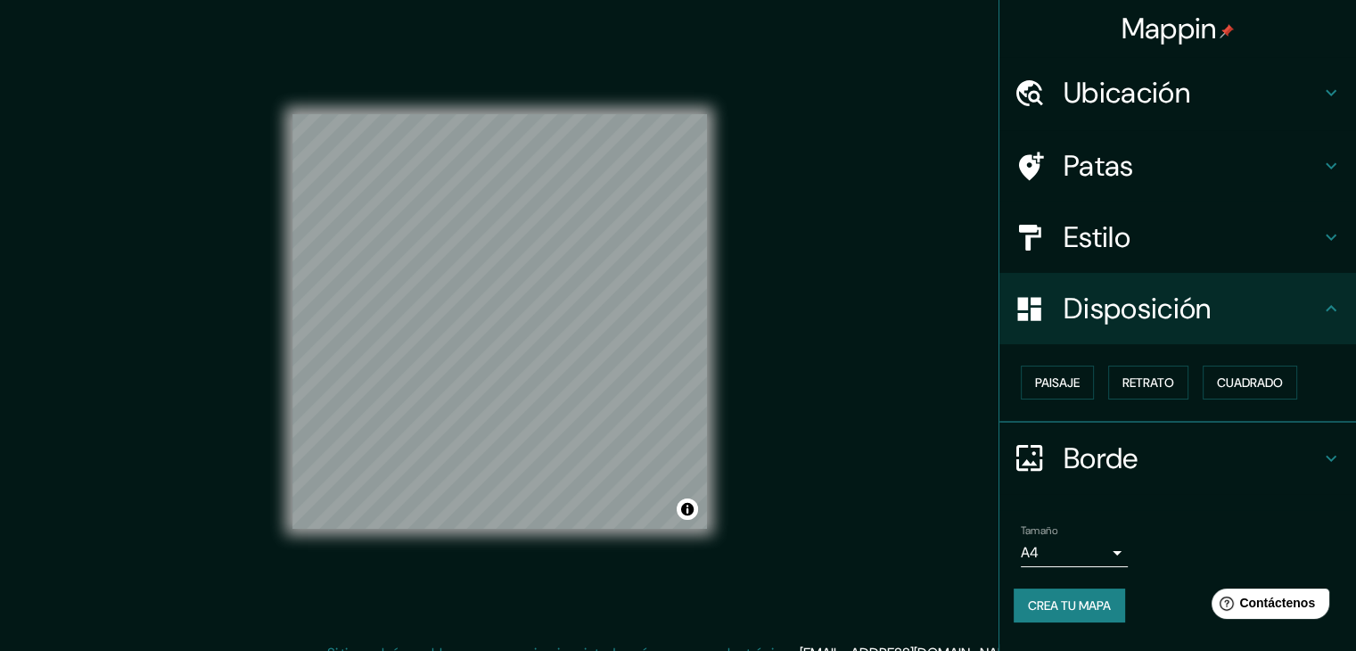
scroll to position [21, 0]
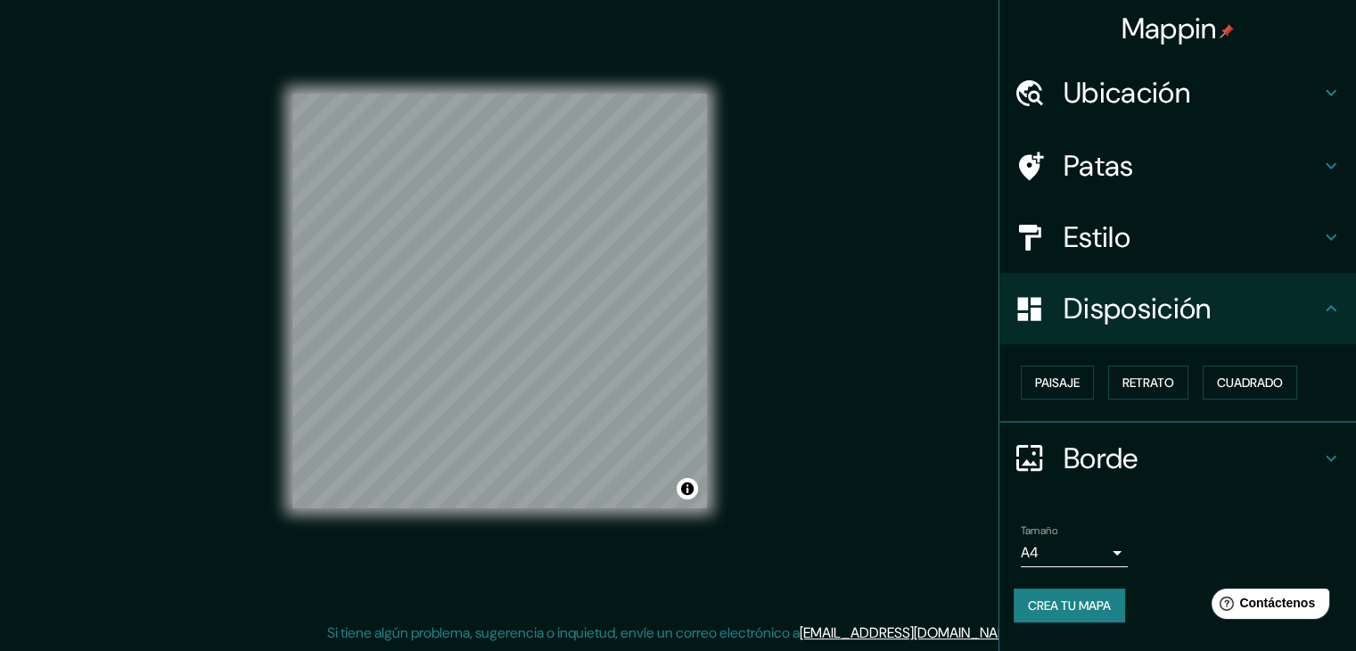
click at [1131, 468] on font "Borde" at bounding box center [1101, 458] width 75 height 37
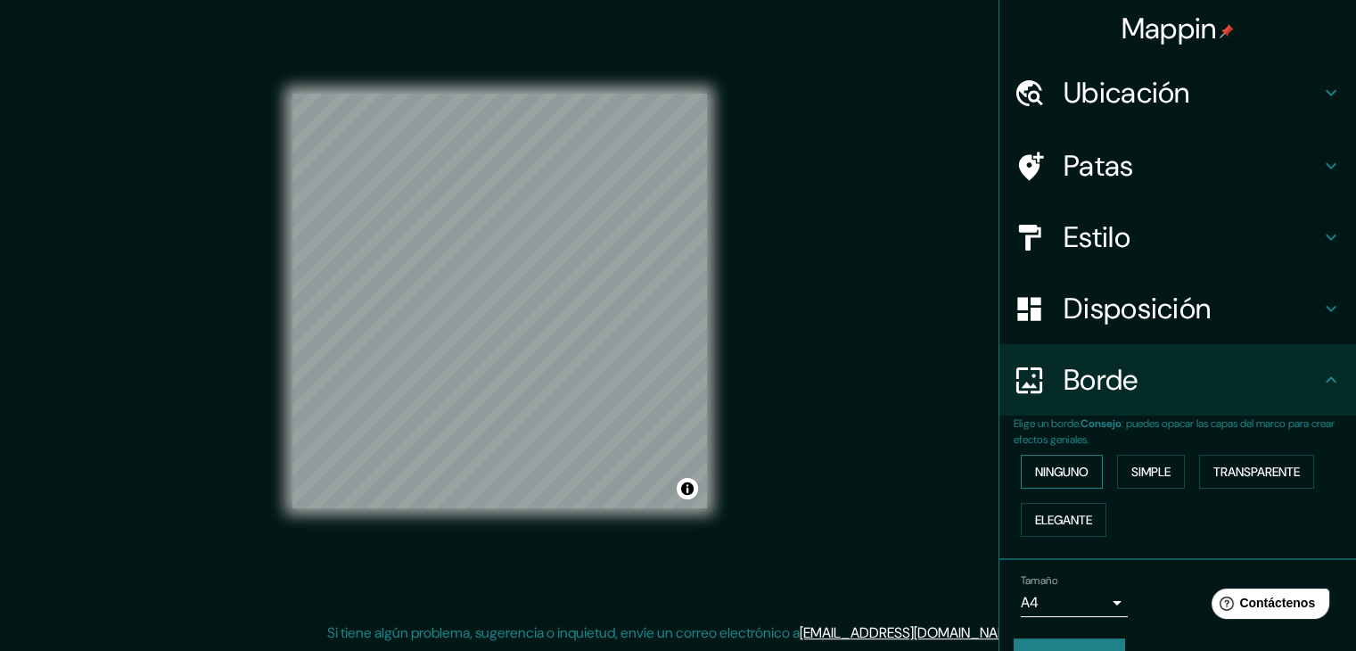
click at [1070, 466] on font "Ninguno" at bounding box center [1062, 472] width 54 height 16
click at [1117, 470] on button "Simple" at bounding box center [1151, 472] width 68 height 34
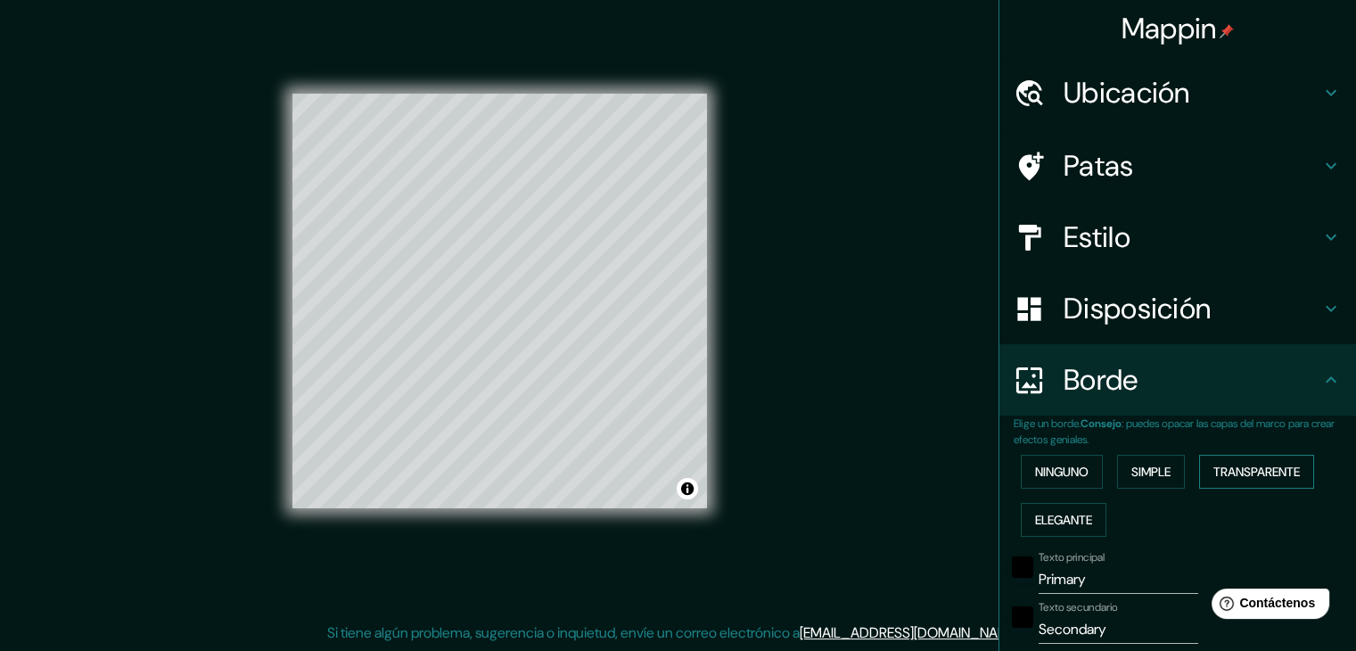
click at [1220, 469] on font "Transparente" at bounding box center [1257, 472] width 86 height 16
click at [1091, 579] on input "Primary" at bounding box center [1119, 579] width 160 height 29
type input "Primar"
type input "223"
type input "37"
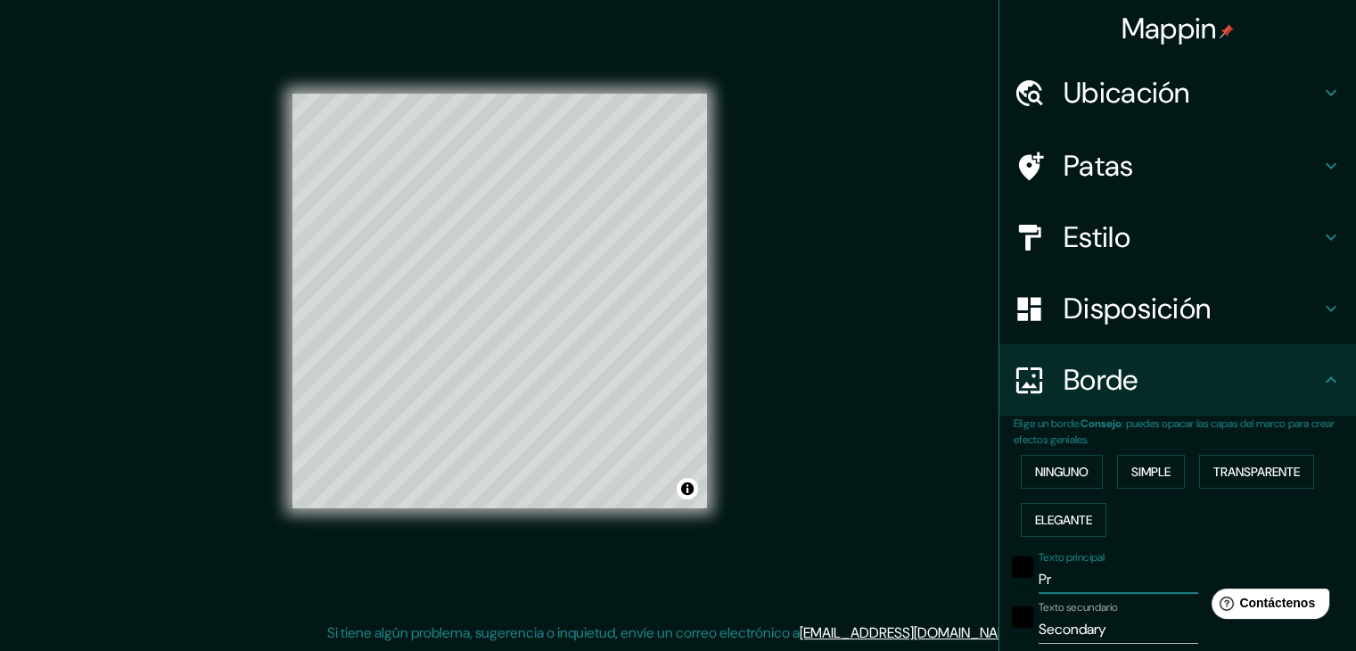
type input "P"
type input "223"
type input "37"
type input "c"
type input "223"
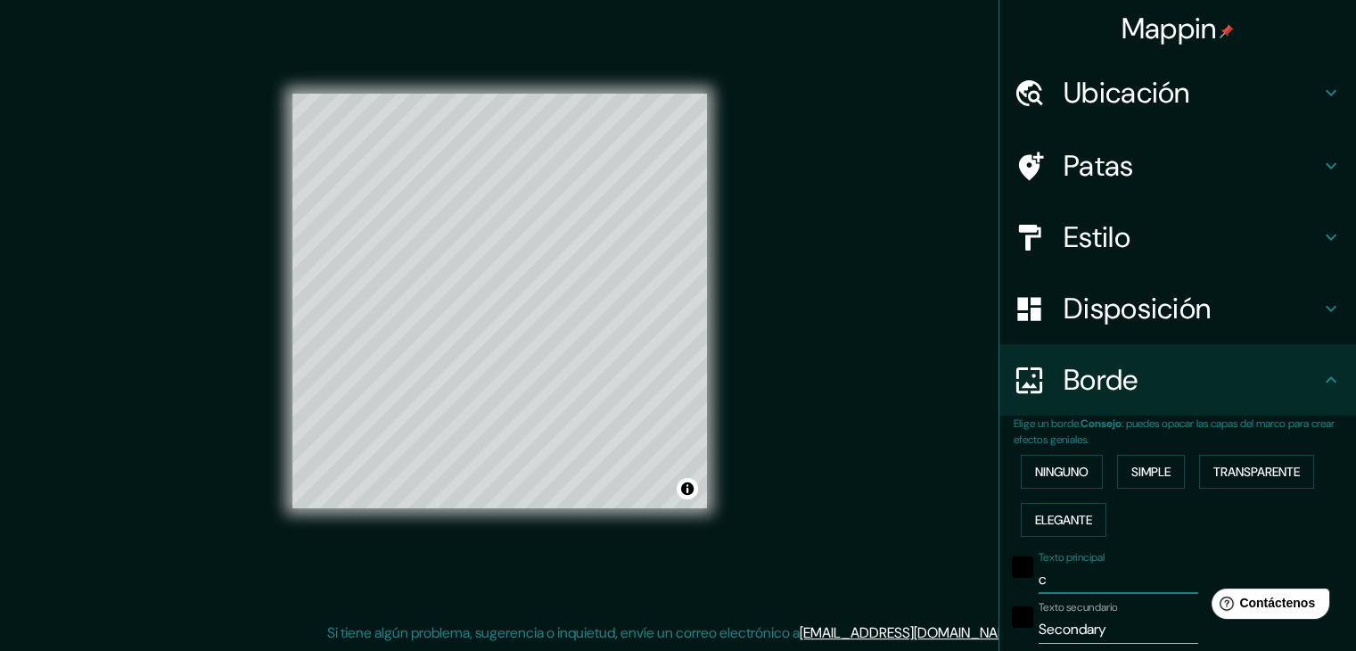
type input "37"
type input "co"
type input "223"
type input "37"
type input "col"
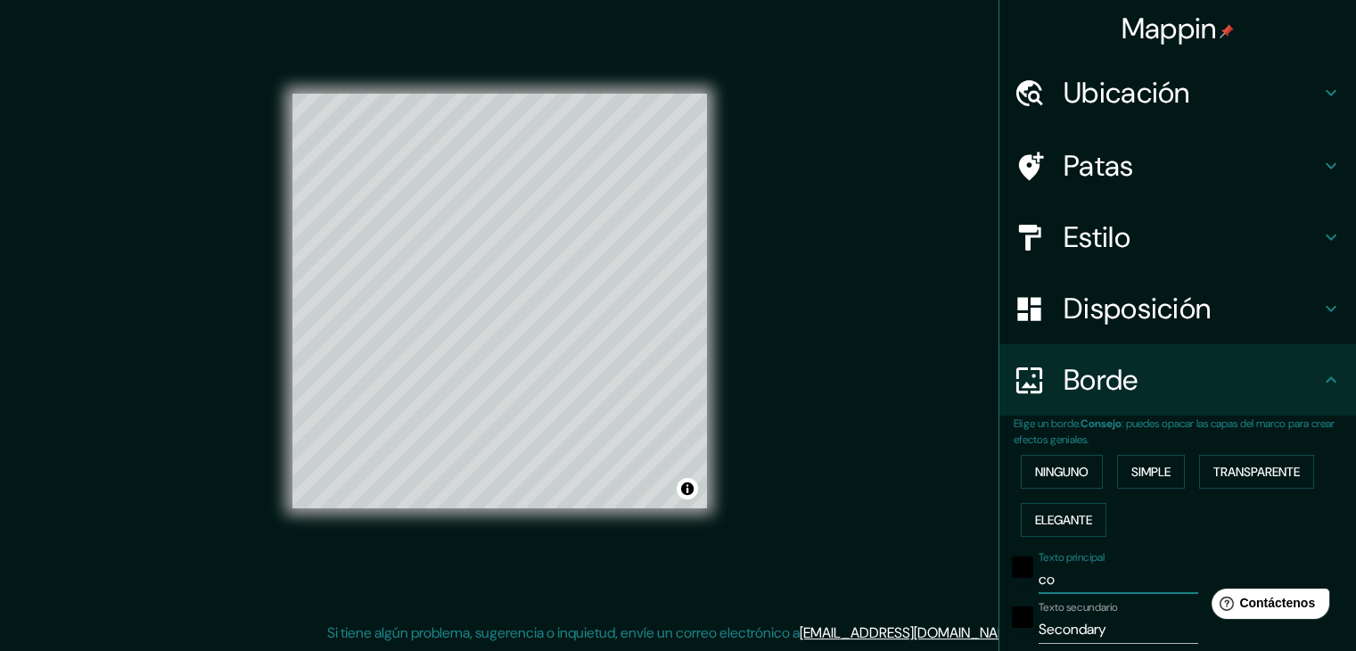
type input "223"
type input "37"
type input "cols"
type input "223"
type input "37"
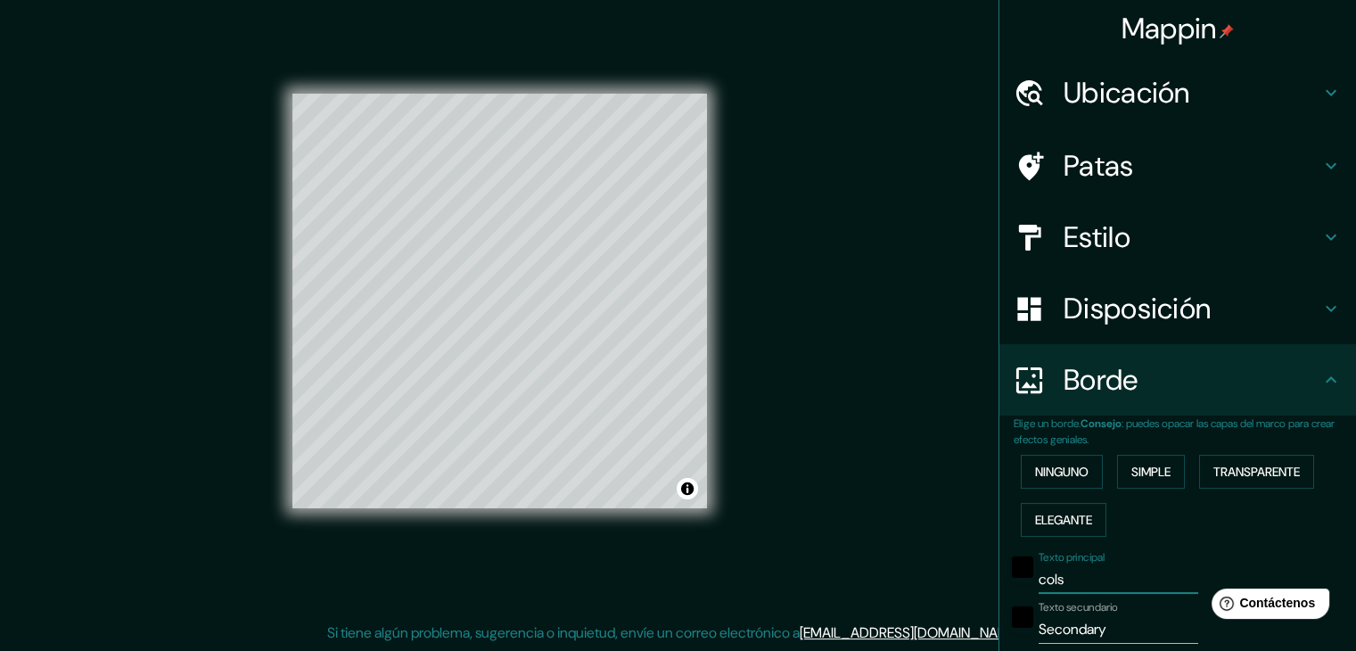
type input "colso"
type input "223"
type input "37"
type input "cols"
type input "223"
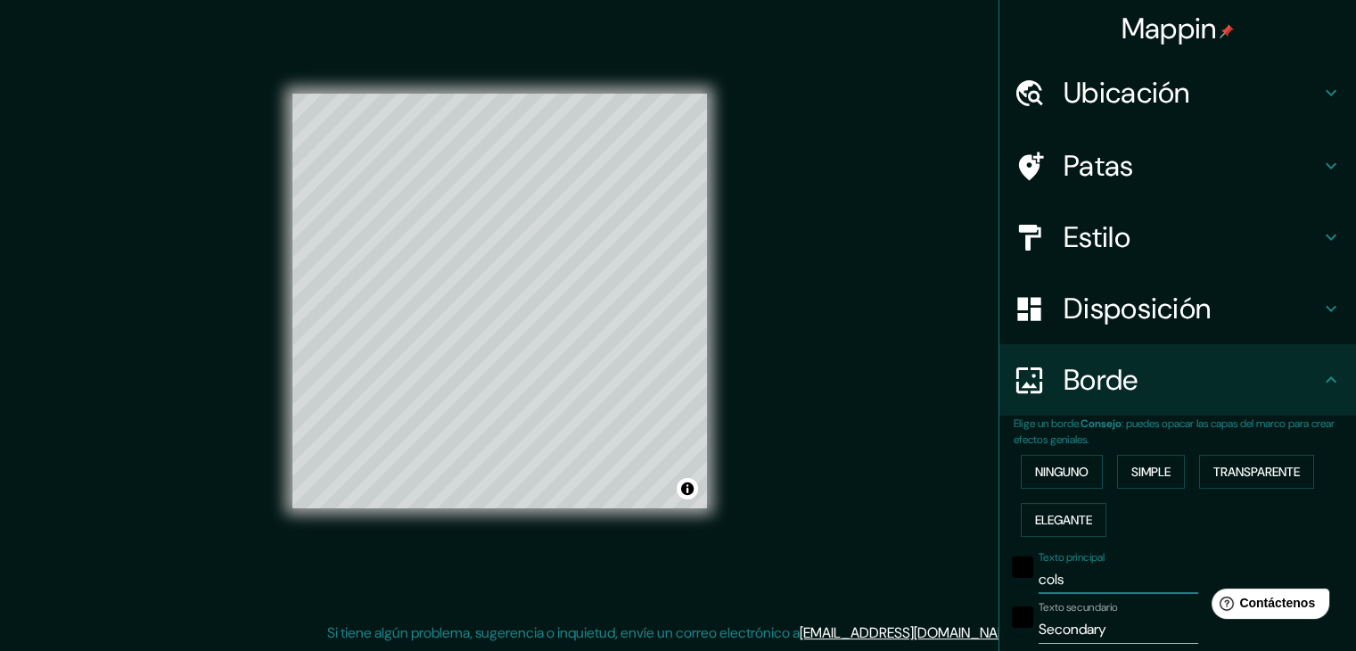
type input "37"
type input "col"
type input "223"
type input "37"
type input "colo"
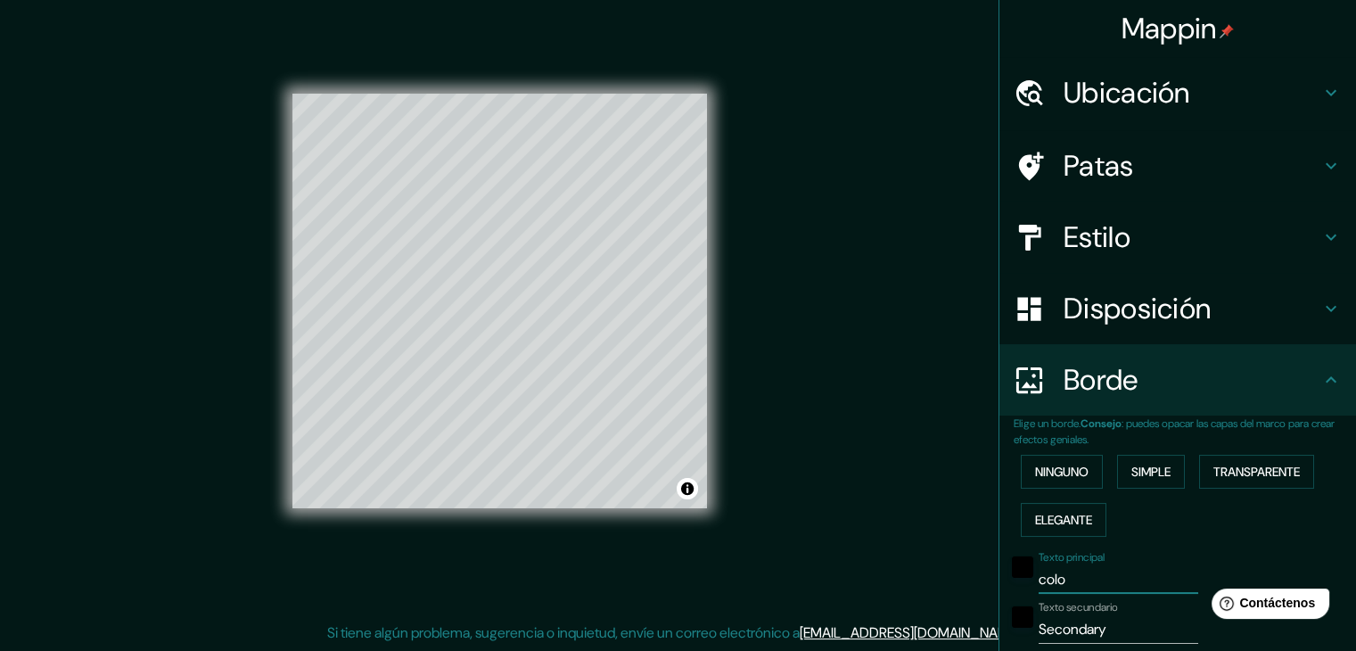
type input "223"
type input "37"
type input "colos"
type input "223"
type input "37"
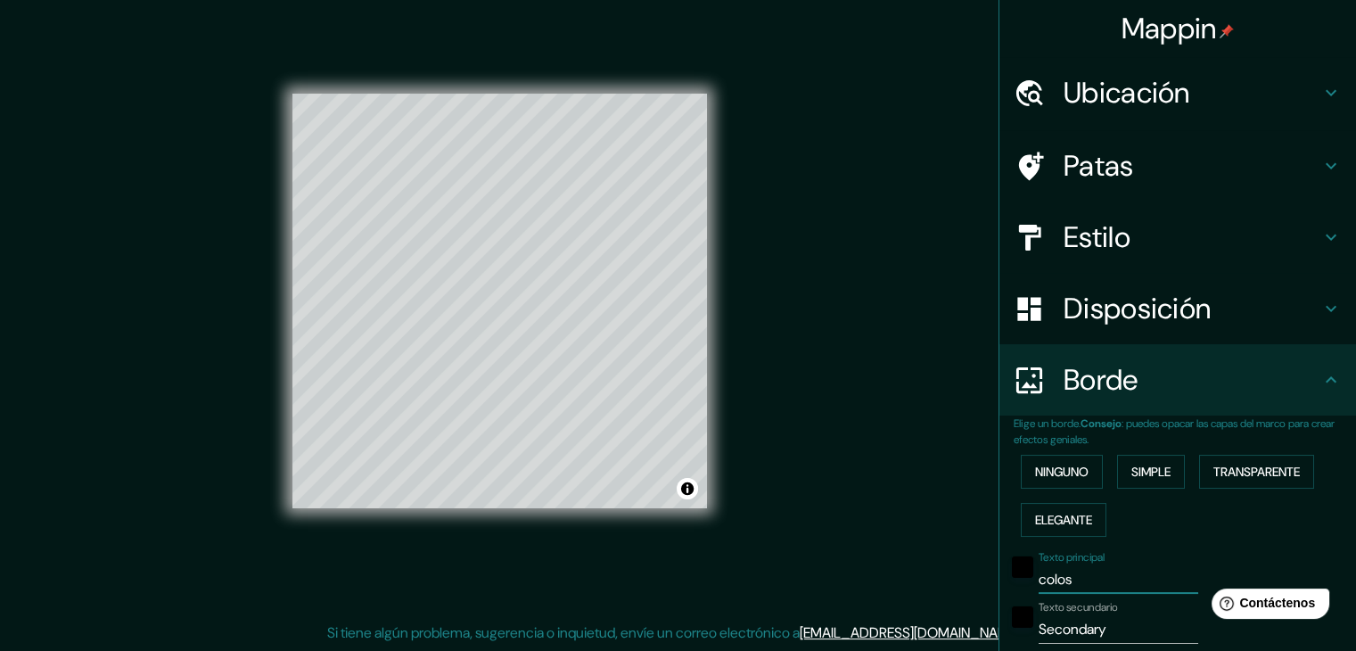
type input "colosó"
type input "223"
type input "37"
type input "colosó"
click at [1117, 625] on input "Secondary" at bounding box center [1119, 629] width 160 height 29
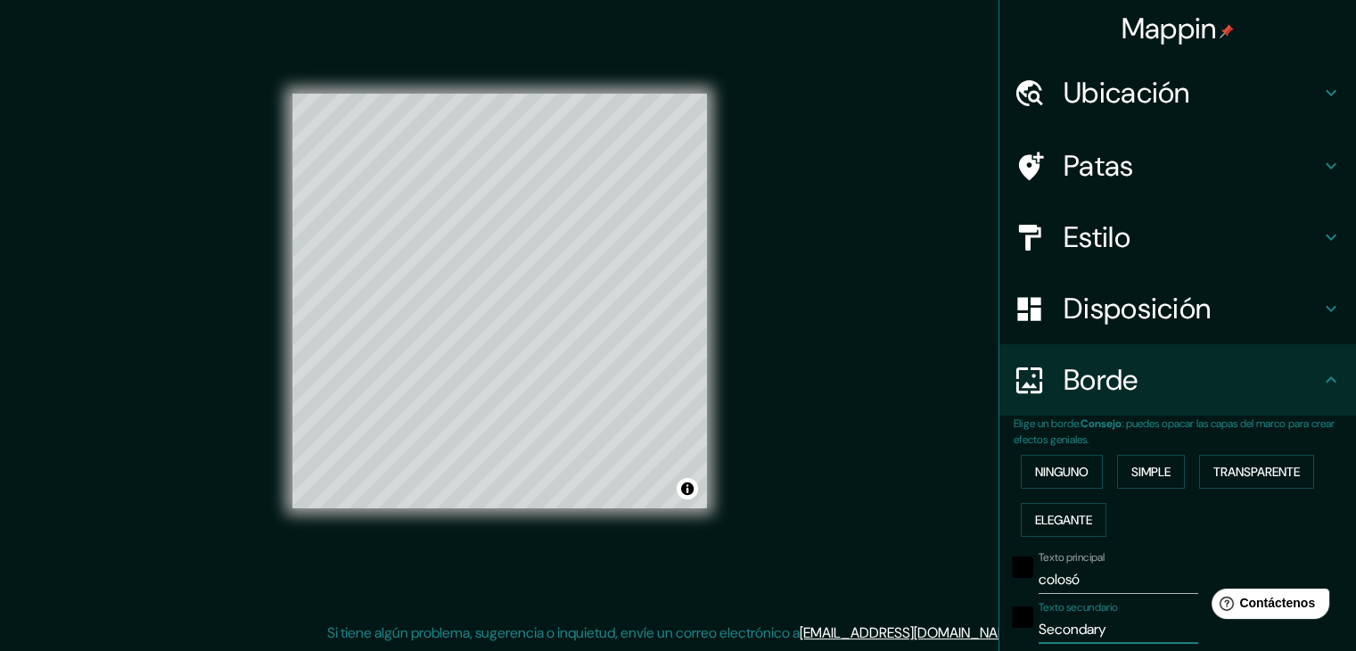
type input "Secondar"
type input "223"
type input "37"
type input "S"
type input "223"
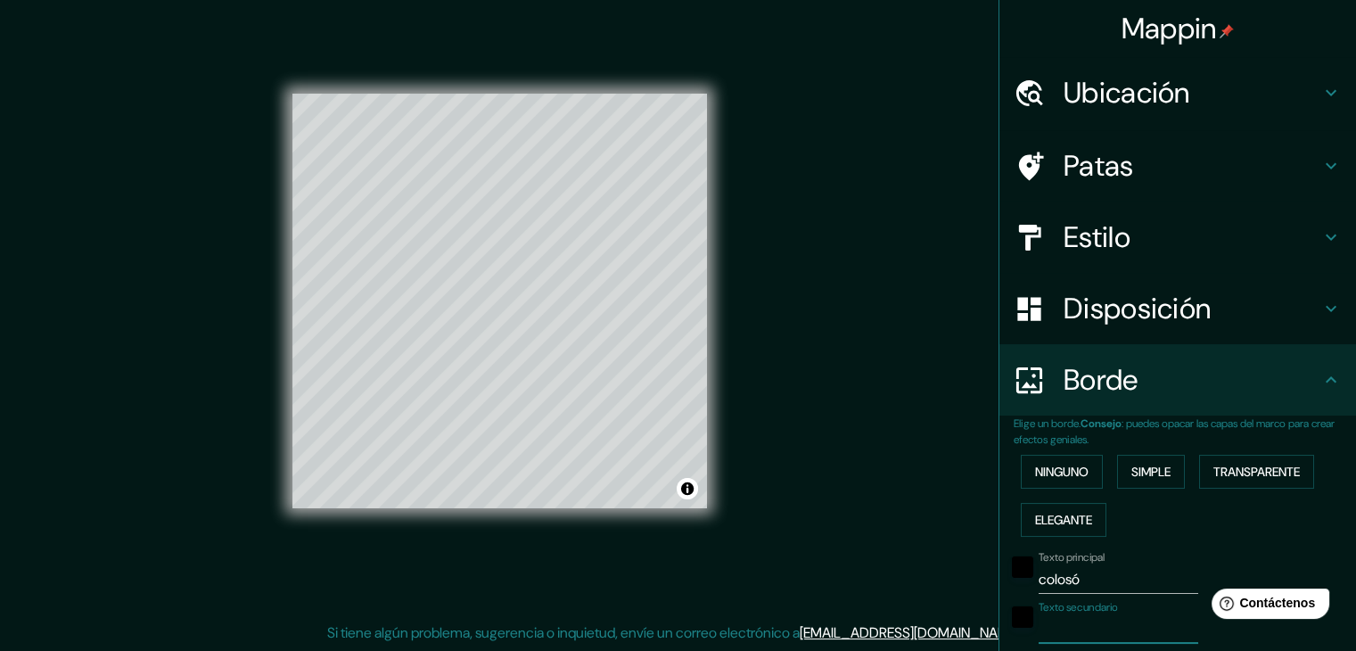
type input "37"
type input "s"
type input "223"
type input "37"
type input "su"
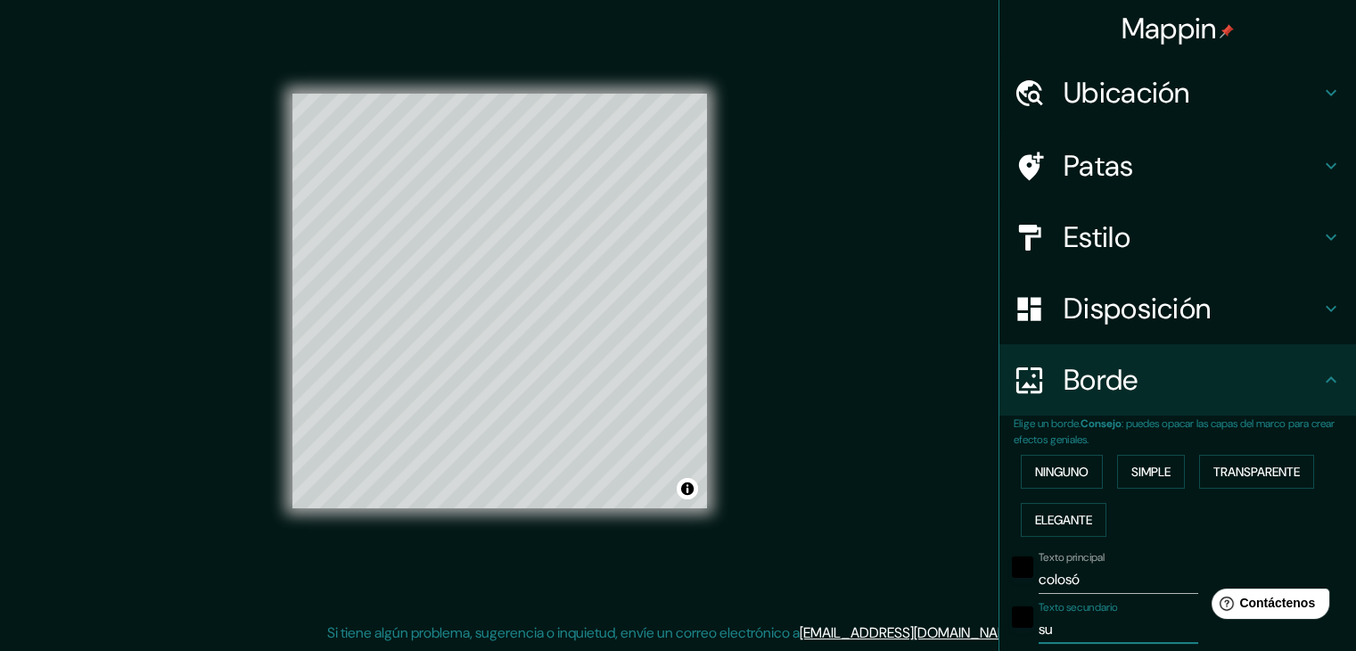
type input "223"
type input "37"
type input "suc"
type input "223"
type input "37"
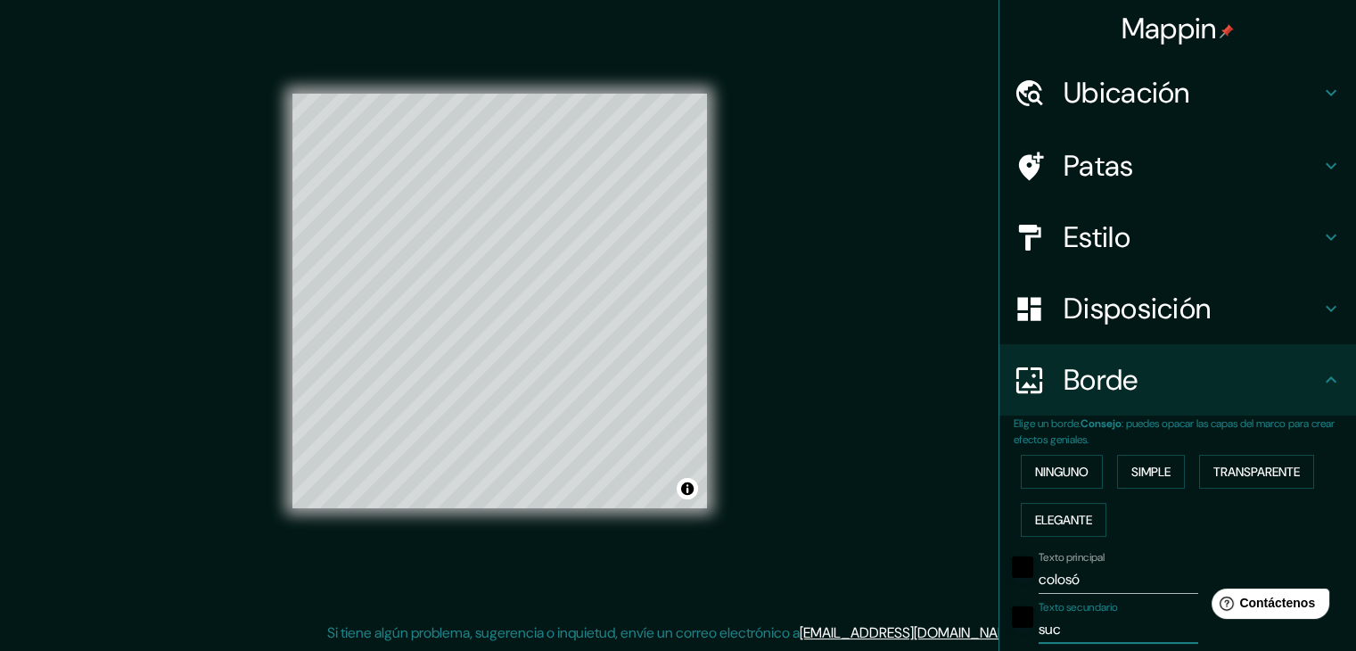
type input "sucr"
type input "223"
type input "37"
type input "sucre"
type input "223"
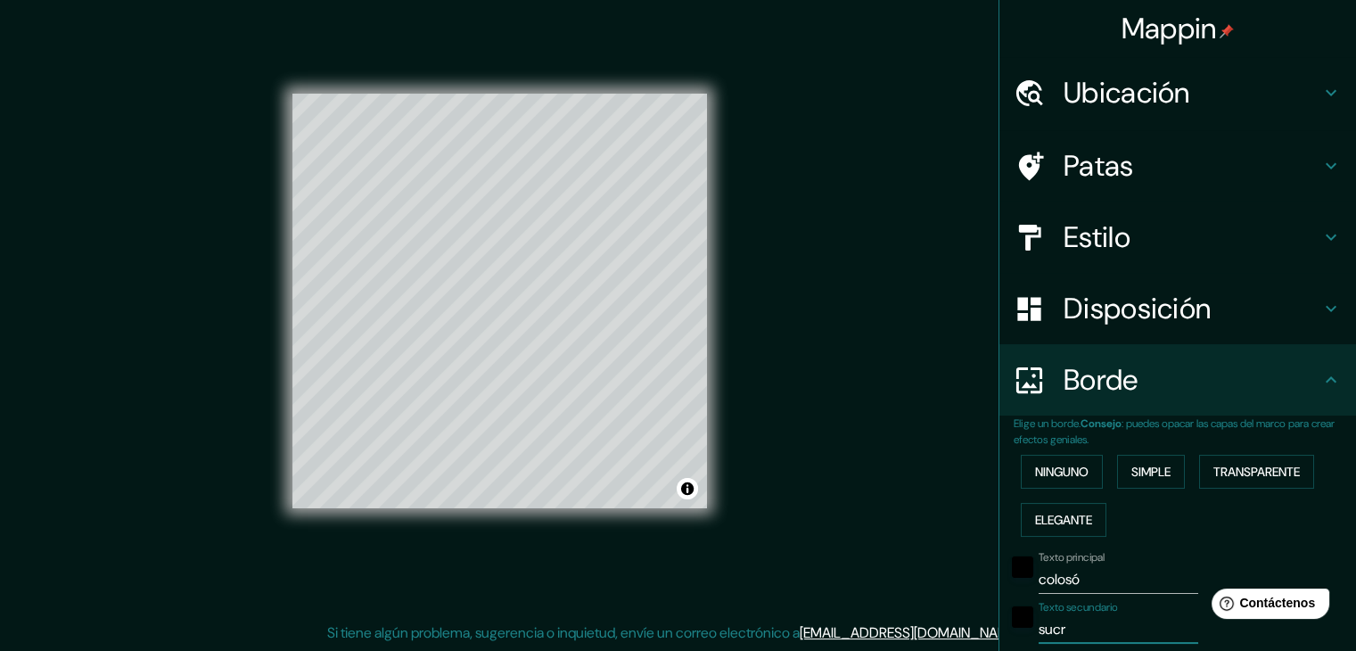
type input "37"
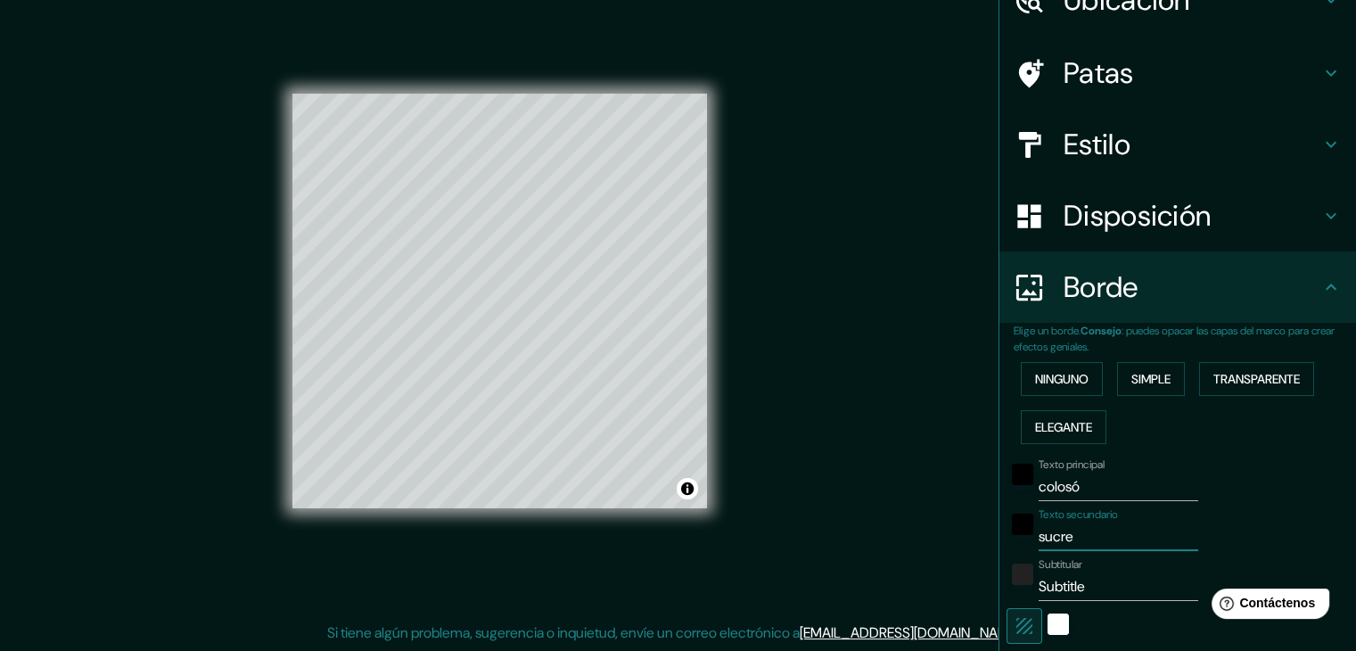
scroll to position [100, 0]
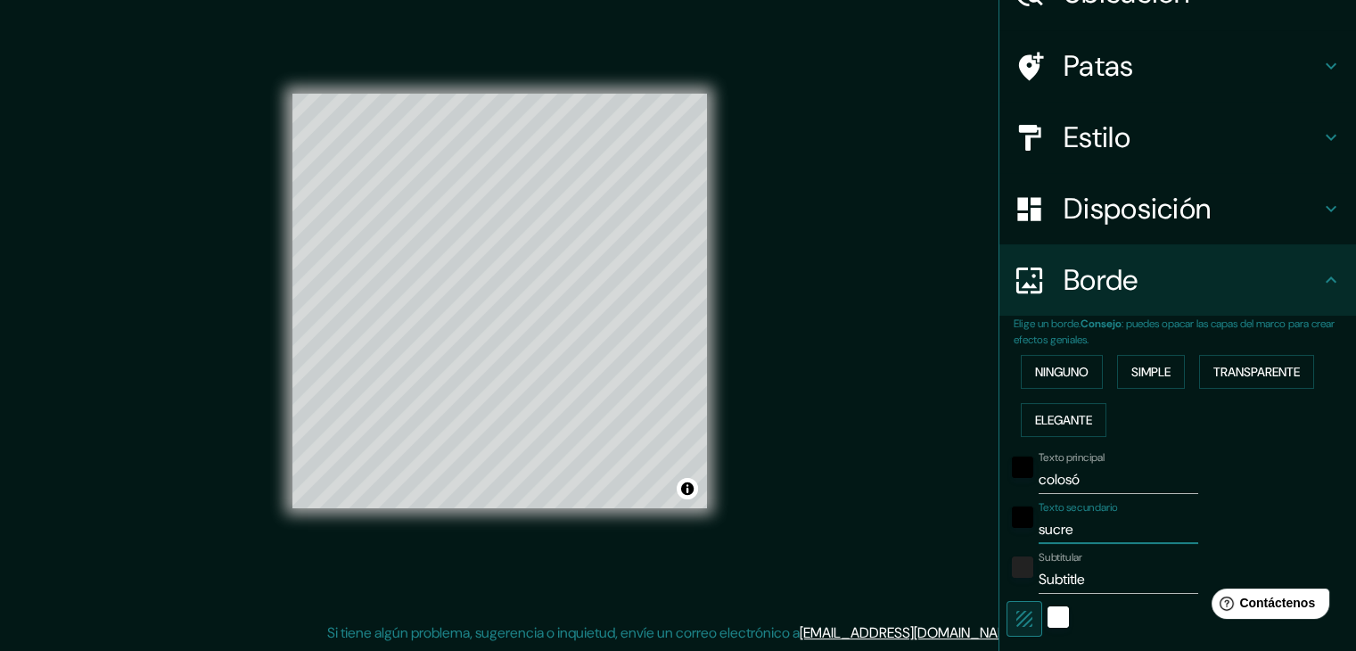
type input "sucre"
click at [1082, 582] on input "Subtitle" at bounding box center [1119, 579] width 160 height 29
type input "Subtitl"
type input "223"
type input "37"
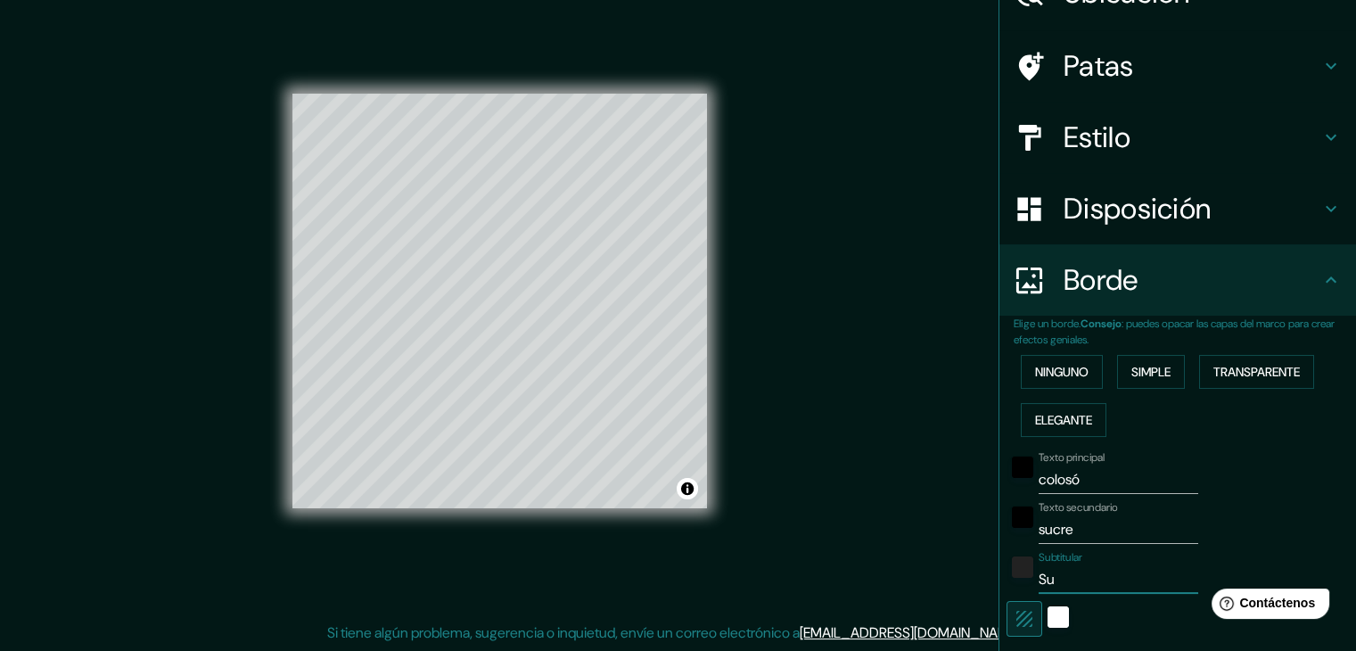
type input "S"
type input "223"
type input "37"
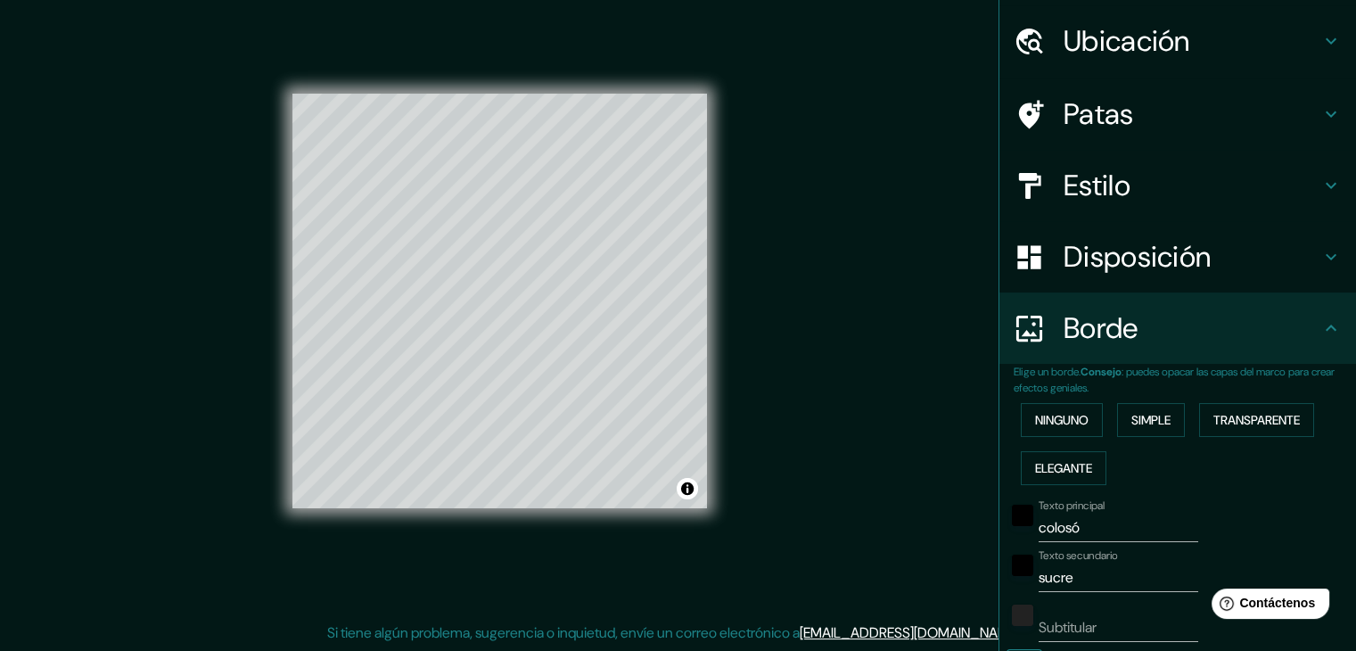
scroll to position [50, 0]
click at [686, 486] on button "Activar o desactivar atribución" at bounding box center [687, 488] width 21 height 21
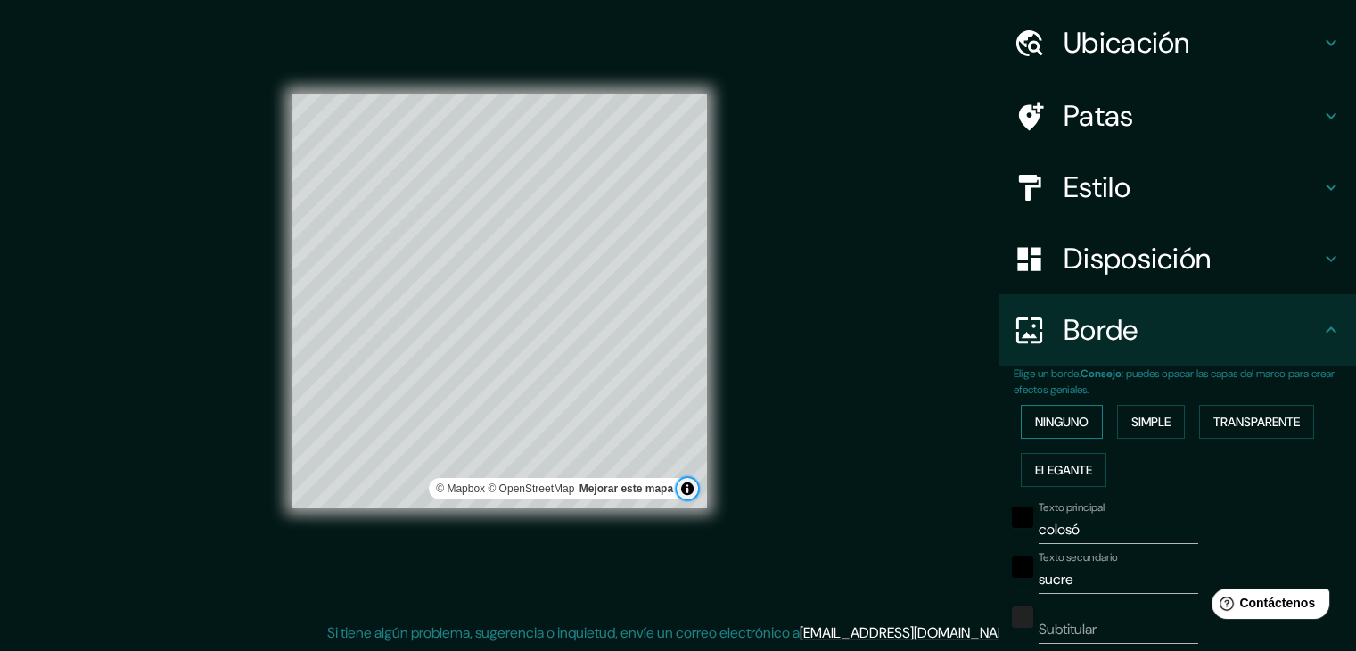
scroll to position [366, 0]
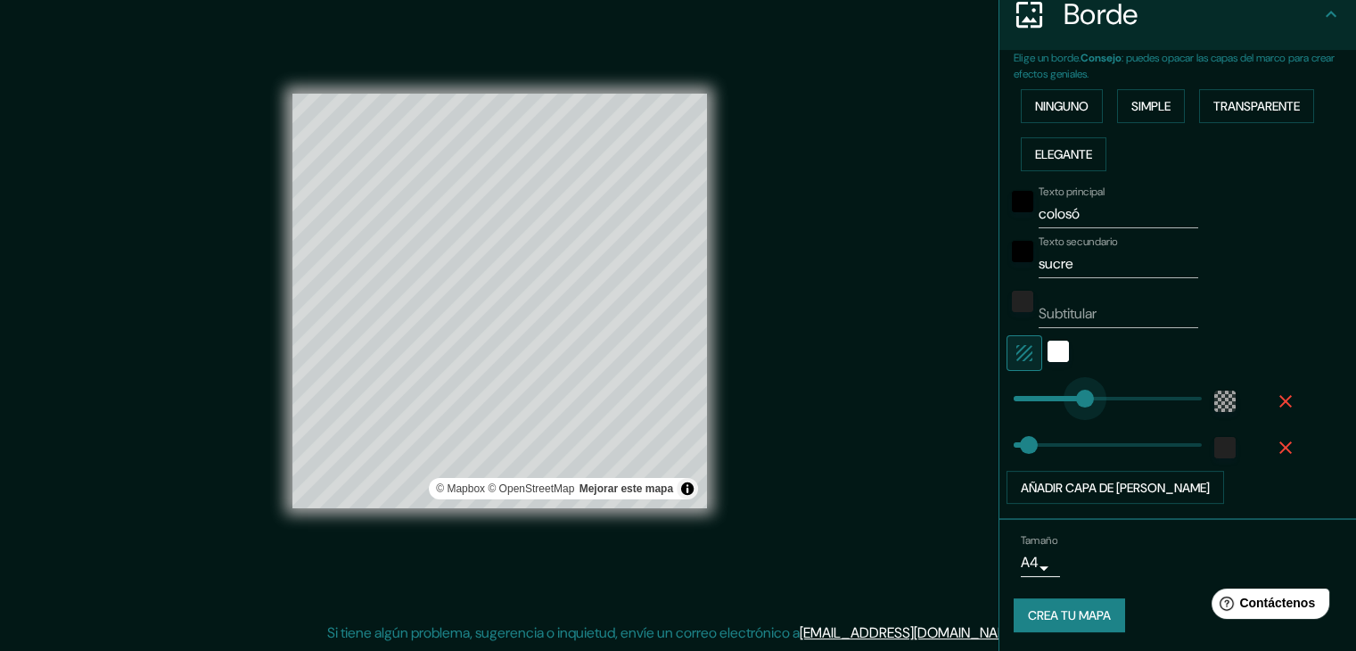
type input "180"
drag, startPoint x: 1091, startPoint y: 396, endPoint x: 1073, endPoint y: 399, distance: 18.9
type input "213"
drag, startPoint x: 1016, startPoint y: 435, endPoint x: 1086, endPoint y: 440, distance: 70.6
type input "43"
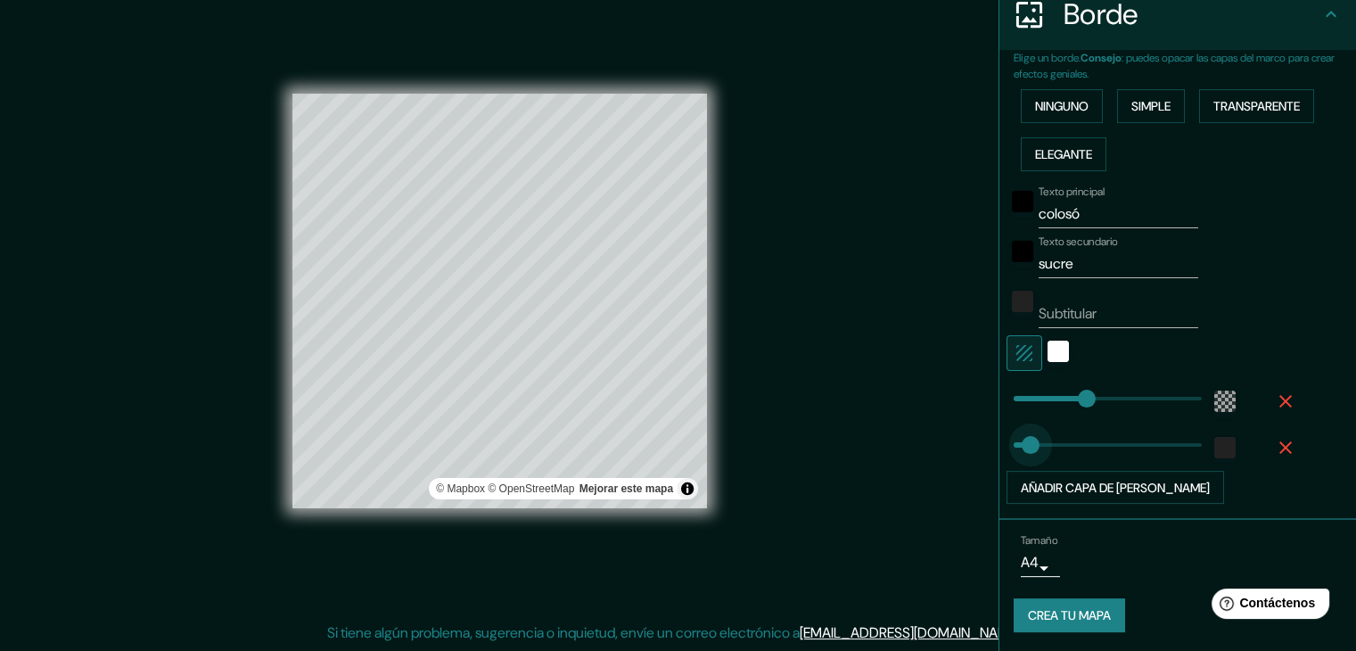
drag, startPoint x: 1086, startPoint y: 440, endPoint x: 1017, endPoint y: 446, distance: 68.9
type input "465"
drag, startPoint x: 1077, startPoint y: 396, endPoint x: 1196, endPoint y: 379, distance: 119.8
type input "0"
drag, startPoint x: 1196, startPoint y: 379, endPoint x: 999, endPoint y: 372, distance: 197.2
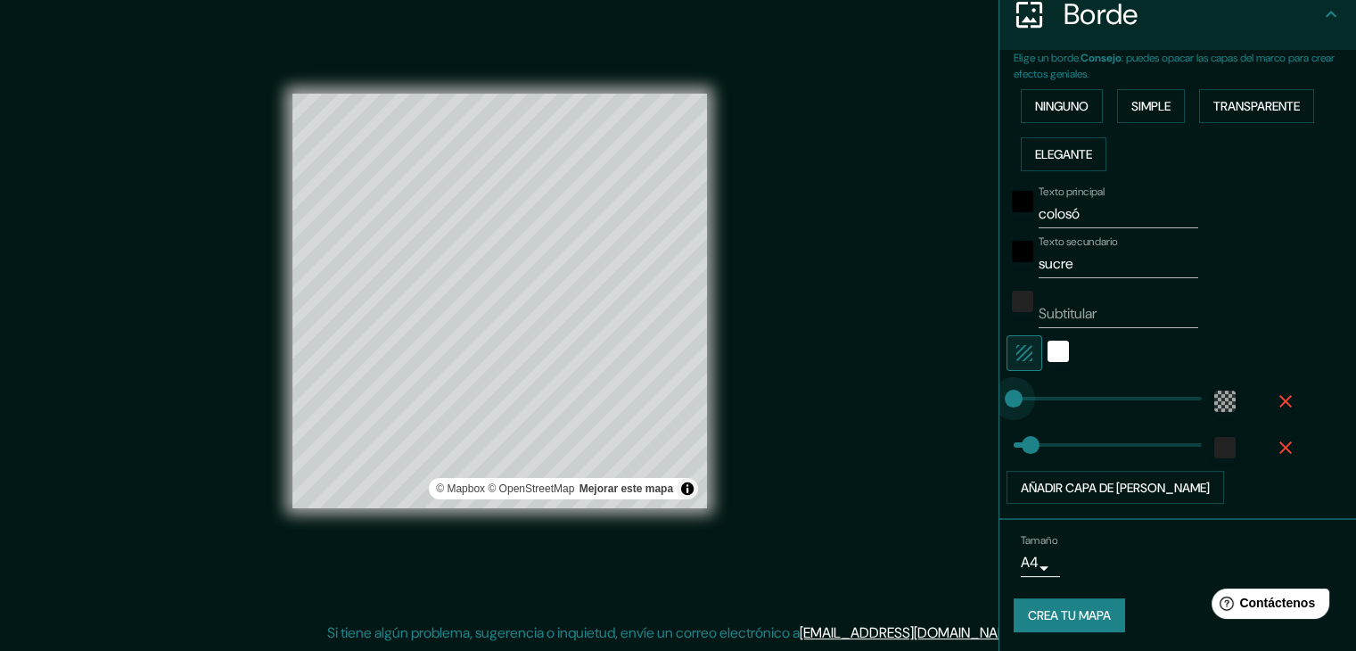
type input "58"
drag, startPoint x: 996, startPoint y: 388, endPoint x: 1024, endPoint y: 386, distance: 27.7
type input "120"
drag, startPoint x: 1024, startPoint y: 386, endPoint x: 1049, endPoint y: 386, distance: 25.0
type input "180"
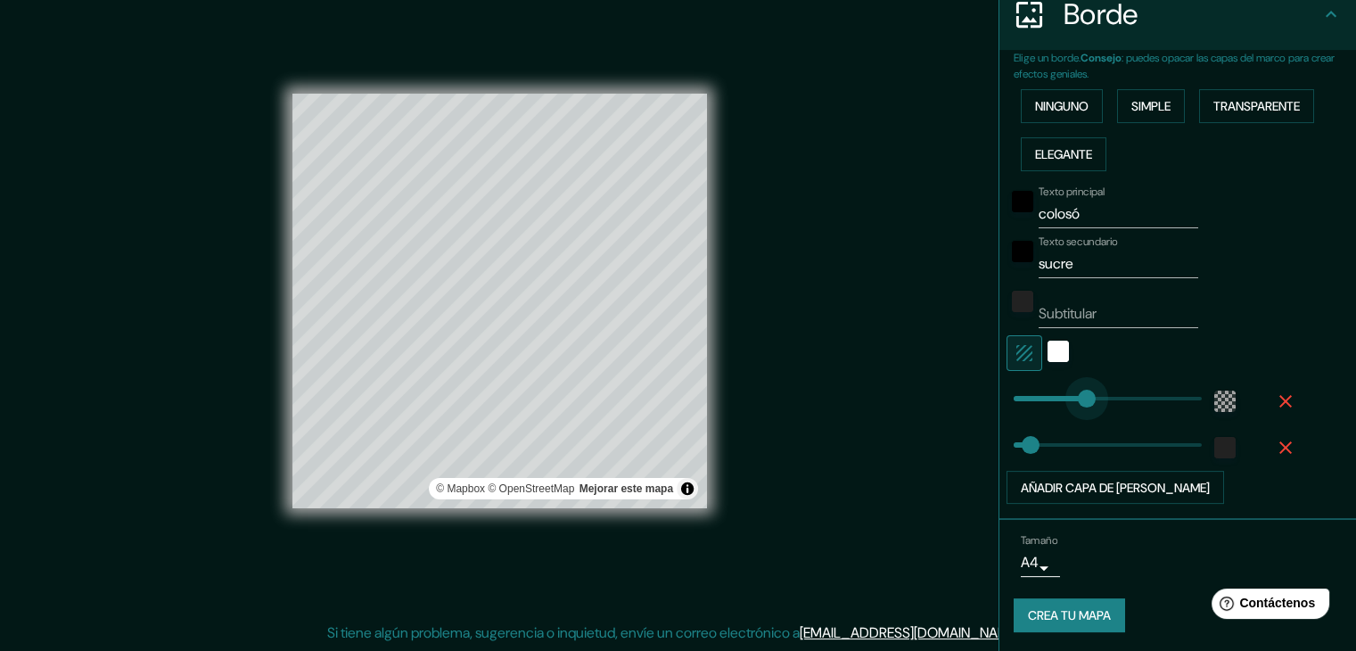
drag, startPoint x: 1049, startPoint y: 386, endPoint x: 1073, endPoint y: 383, distance: 24.2
click at [770, 518] on div "Mappin Ubicación Colosó, [GEOGRAPHIC_DATA], [GEOGRAPHIC_DATA] Patas Estilo Disp…" at bounding box center [678, 314] width 1356 height 671
click at [688, 493] on button "Activar o desactivar atribución" at bounding box center [687, 488] width 21 height 21
click at [878, 464] on div "Mappin Ubicación Colosó, [GEOGRAPHIC_DATA], [GEOGRAPHIC_DATA] Patas Estilo Disp…" at bounding box center [678, 314] width 1356 height 671
click at [1056, 615] on font "Crea tu mapa" at bounding box center [1069, 616] width 83 height 16
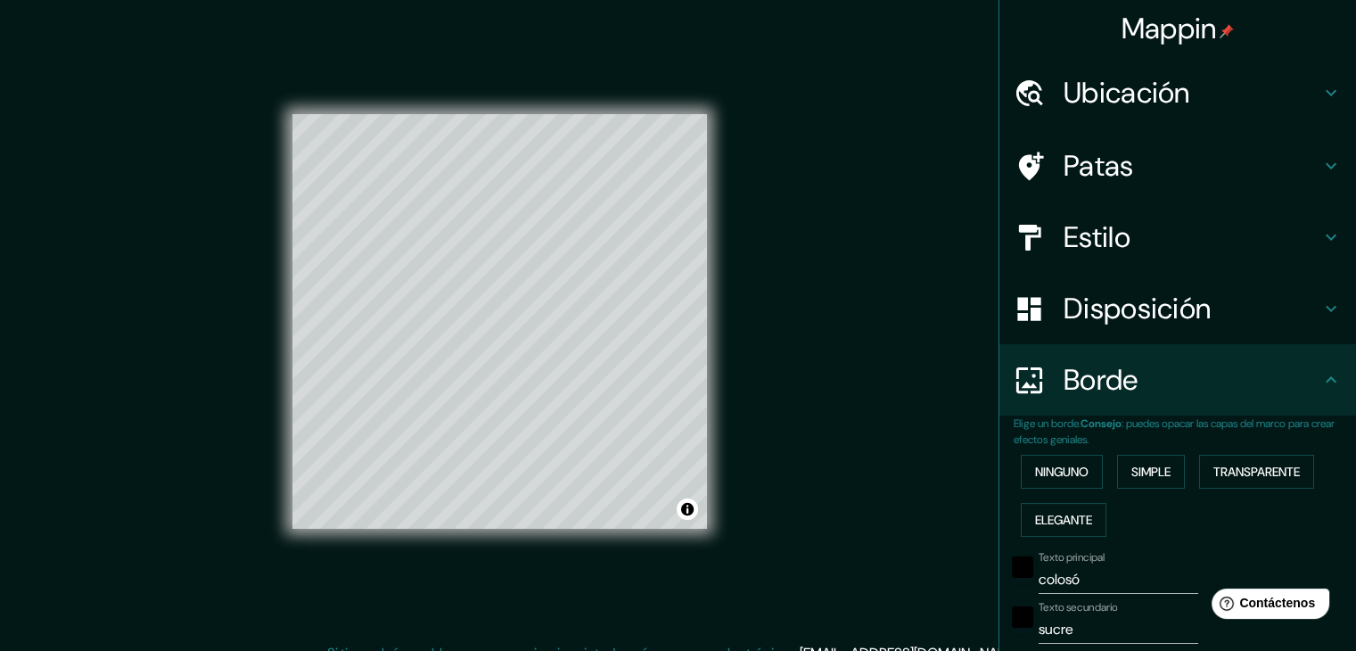
scroll to position [193, 0]
